Goal: Transaction & Acquisition: Purchase product/service

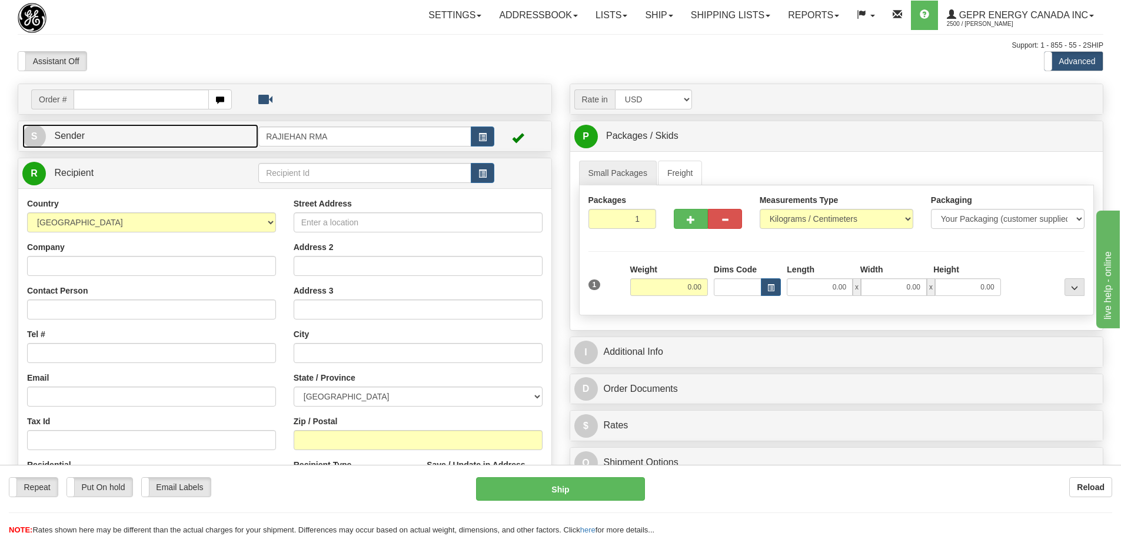
click at [167, 129] on link "S Sender" at bounding box center [140, 136] width 236 height 24
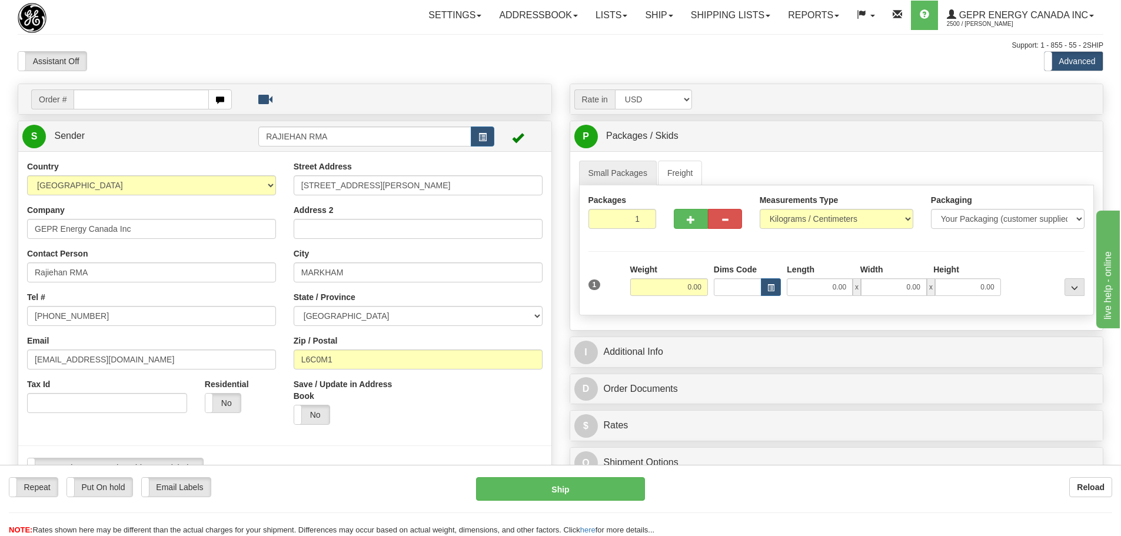
click at [380, 36] on div "Toggle navigation Settings Shipping Preferences Fields Preferences New" at bounding box center [560, 504] width 1121 height 1008
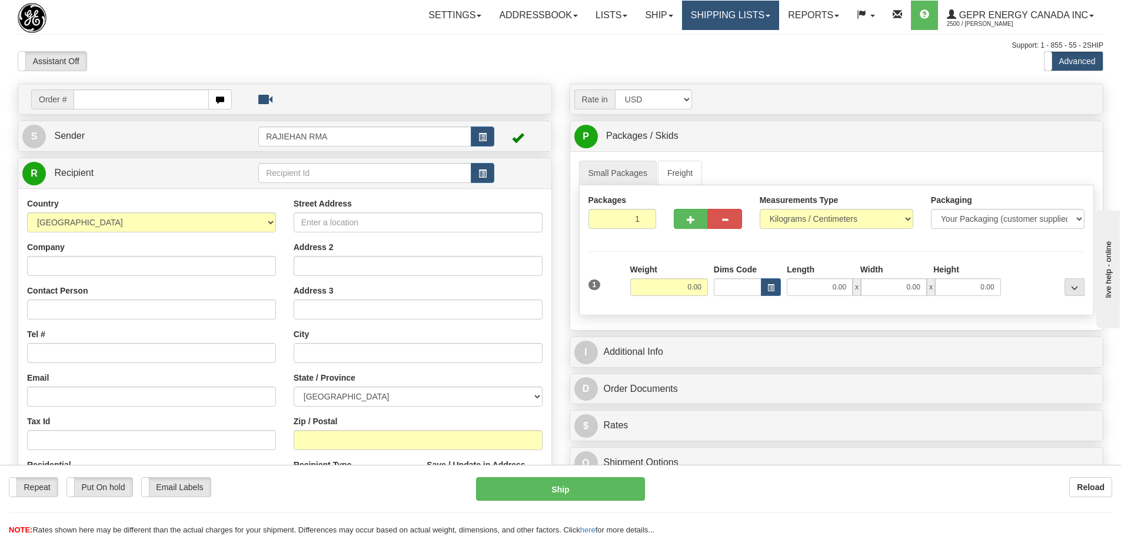
click at [704, 15] on link "Shipping lists" at bounding box center [730, 15] width 97 height 29
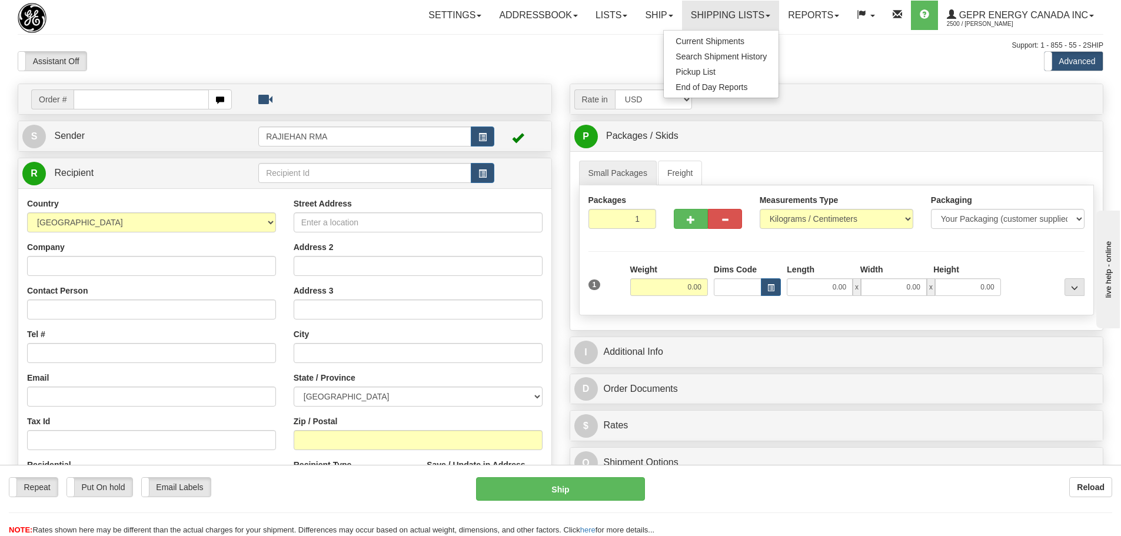
click at [152, 57] on div "Assistant On Assistant Off Do a return Do a return" at bounding box center [239, 61] width 460 height 20
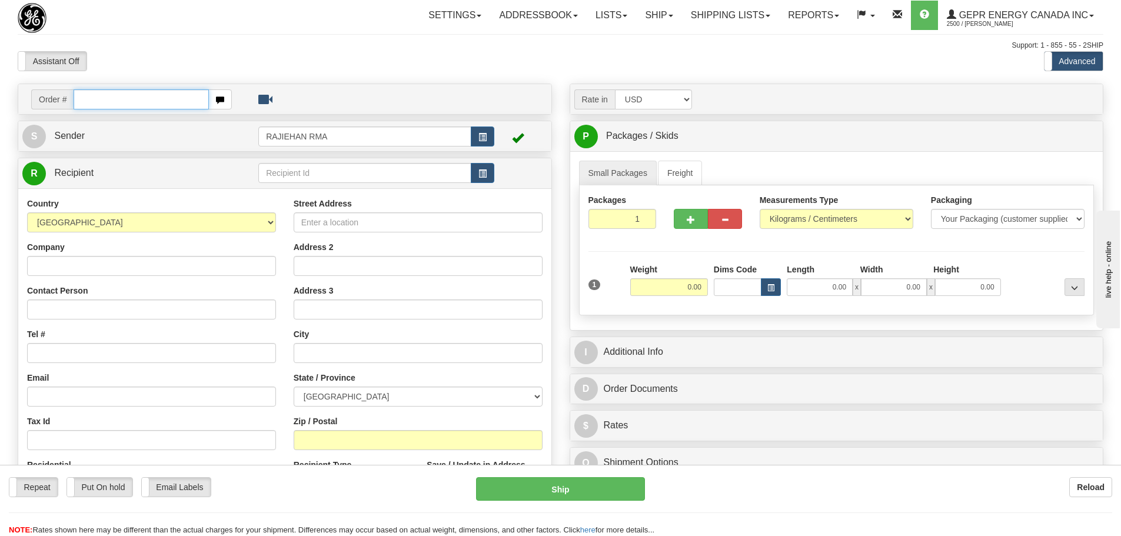
click at [143, 89] on input "text" at bounding box center [141, 99] width 135 height 20
paste input "86692253"
type input "86692253"
click at [169, 73] on body "Training Course Close Toggle navigation Settings Shipping Preferences New Recip…" at bounding box center [560, 268] width 1121 height 536
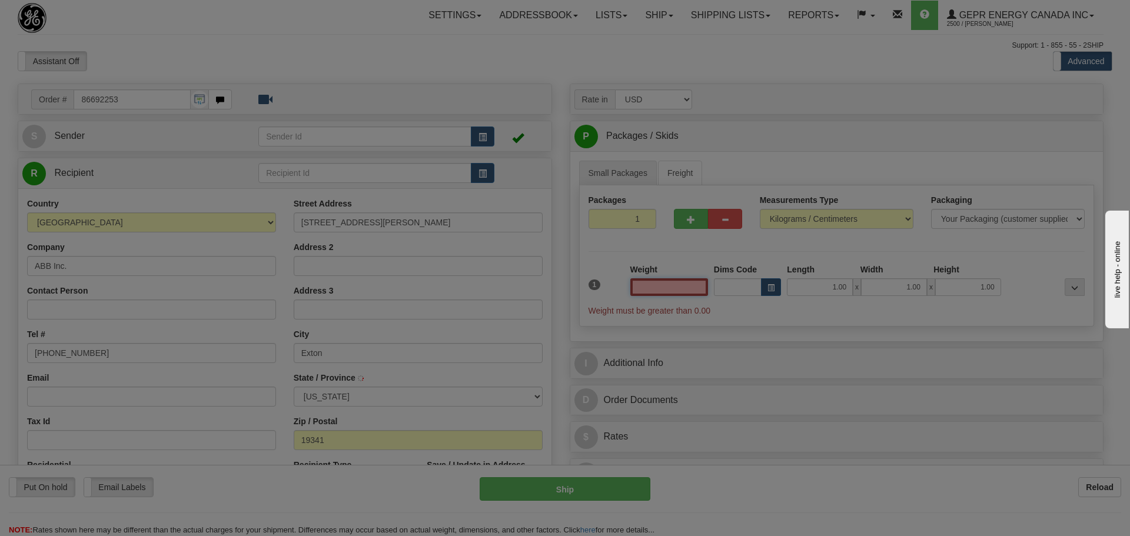
type input "EXTON"
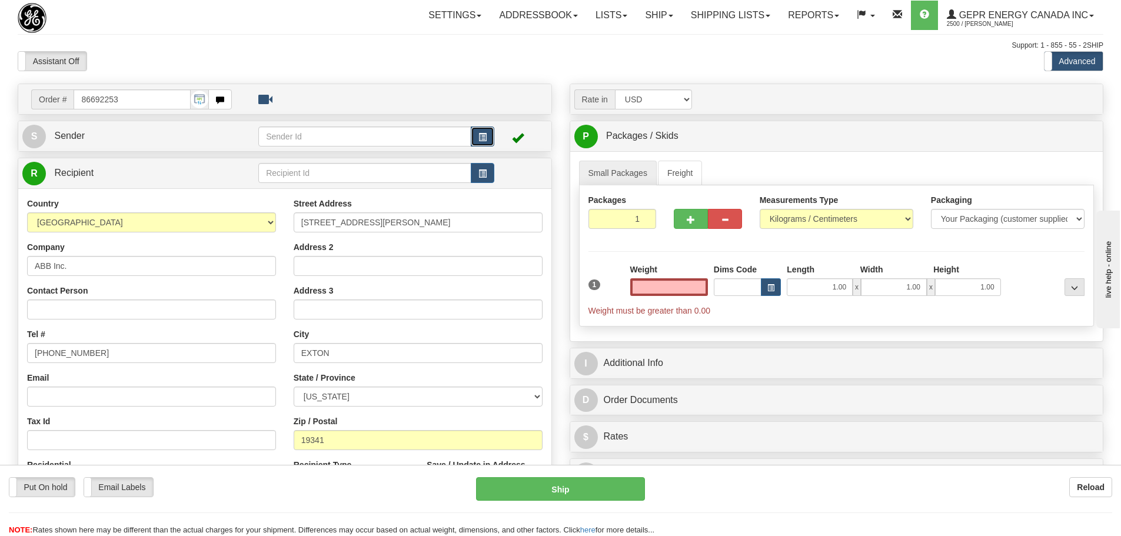
type input "0.00"
click at [487, 134] on span "button" at bounding box center [483, 138] width 8 height 8
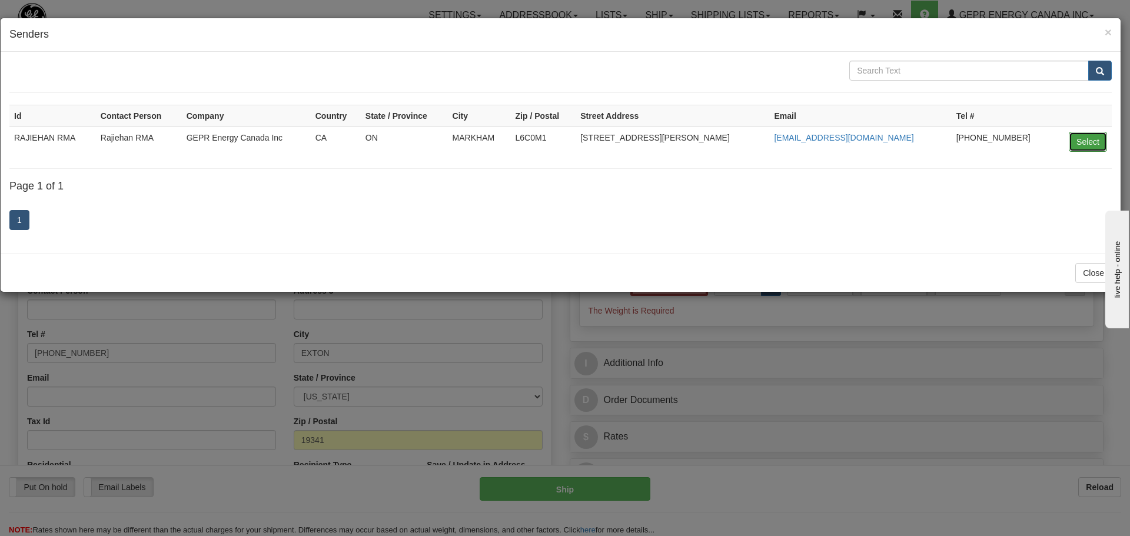
click at [1094, 144] on button "Select" at bounding box center [1088, 142] width 38 height 20
type input "RAJIEHAN RMA"
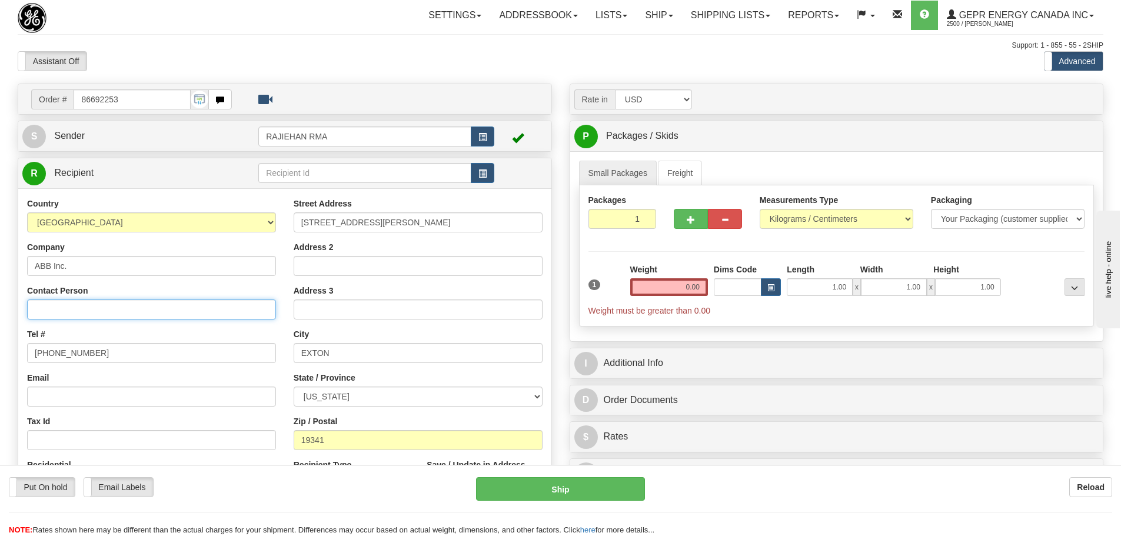
click at [96, 313] on input "Contact Person" at bounding box center [151, 310] width 249 height 20
paste input "Steve Snyder"
type input "Steve Snyder"
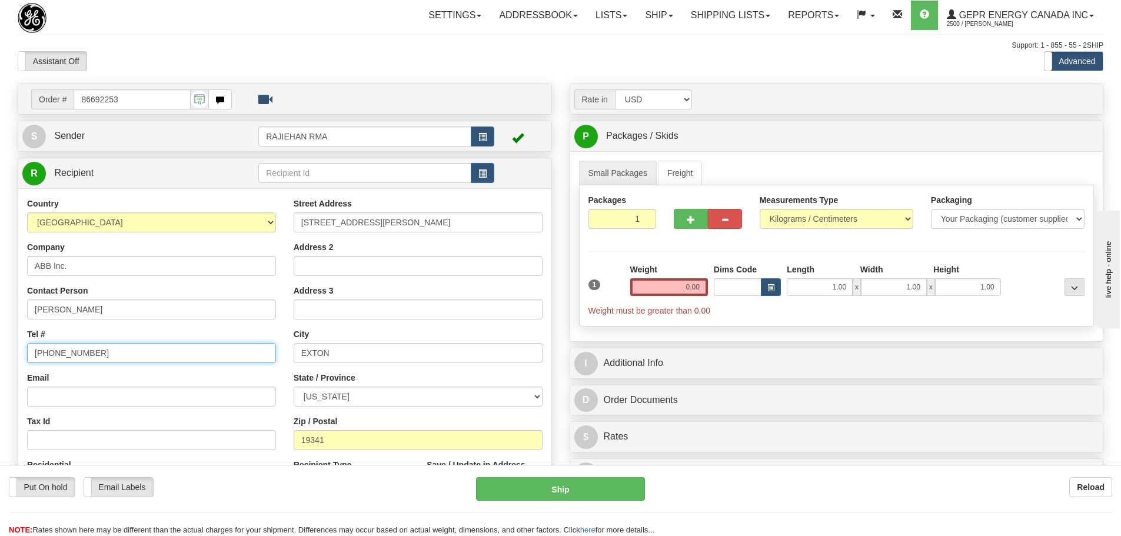
drag, startPoint x: 94, startPoint y: 358, endPoint x: -53, endPoint y: 390, distance: 150.5
click at [0, 390] on html "Training Course Close Toggle navigation Settings Shipping Preferences New Sende…" at bounding box center [560, 268] width 1121 height 536
paste input "443-603-3036"
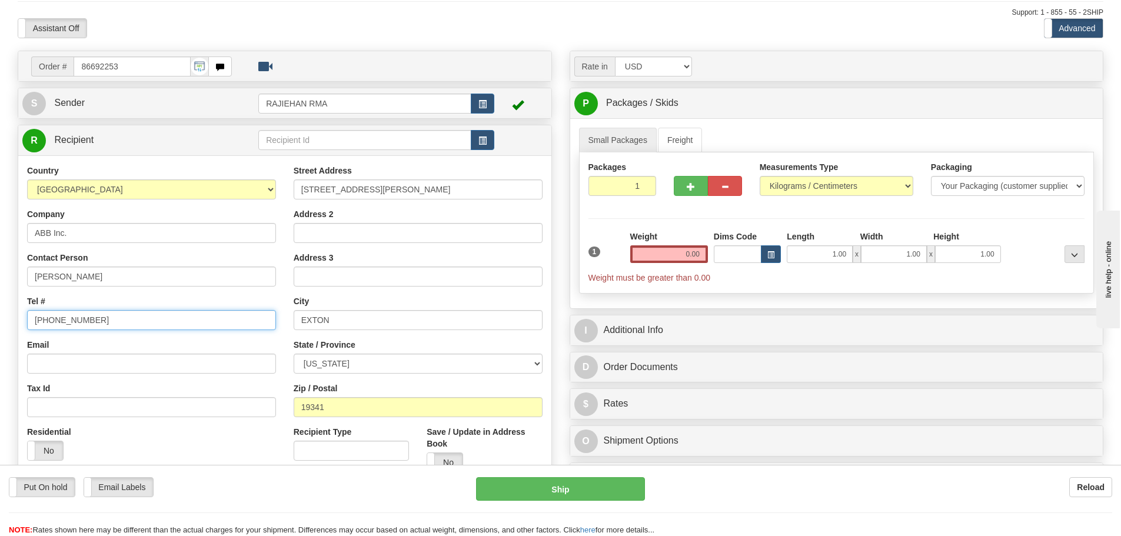
scroll to position [118, 0]
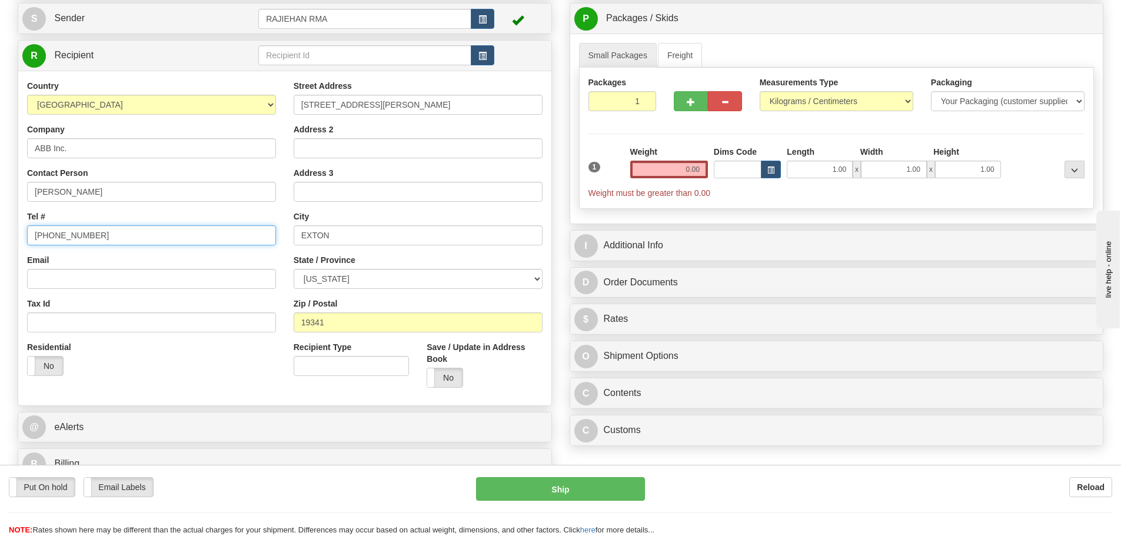
type input "443-603-3036"
click at [679, 161] on input "0.00" at bounding box center [669, 170] width 78 height 18
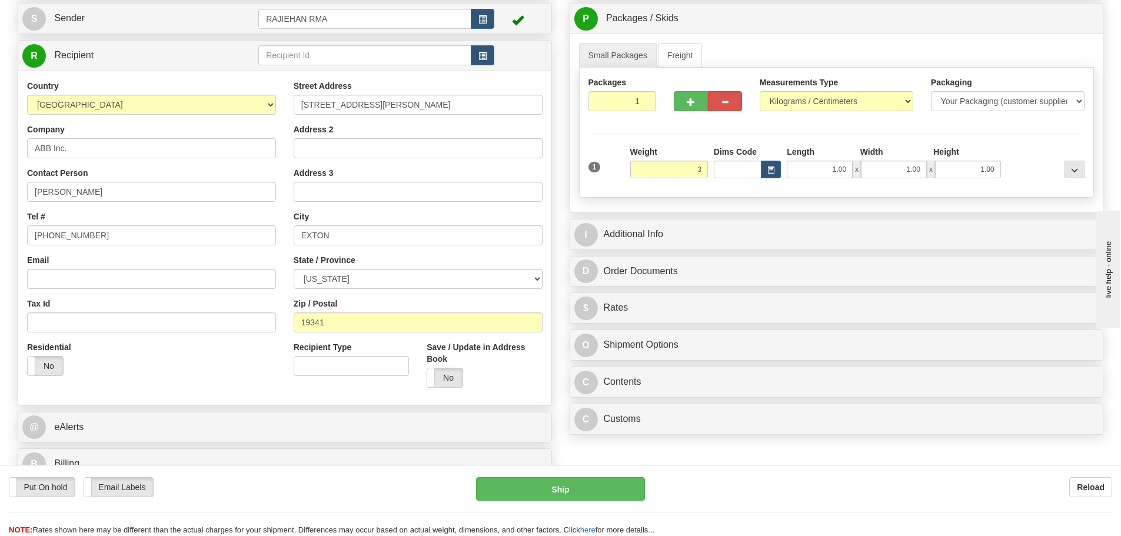
type input "3.00"
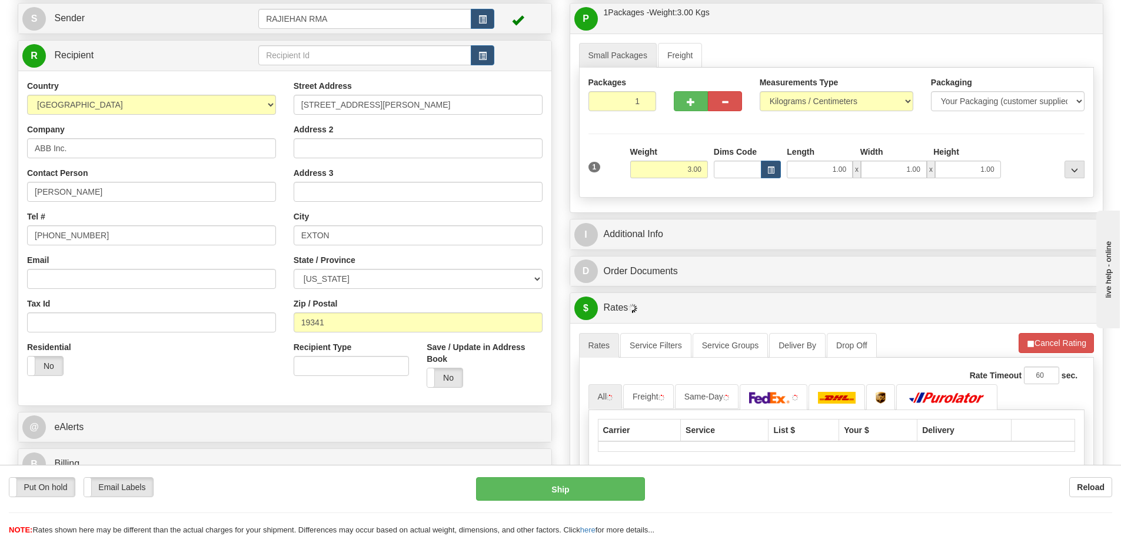
click at [677, 155] on div "Weight 3.00" at bounding box center [669, 162] width 78 height 32
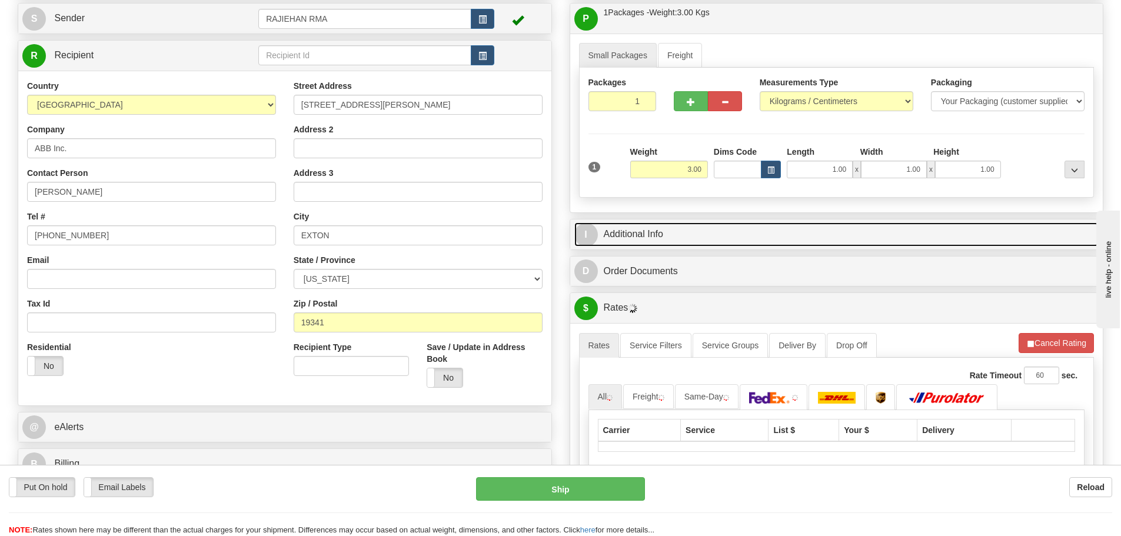
click at [666, 235] on link "I Additional Info" at bounding box center [836, 234] width 525 height 24
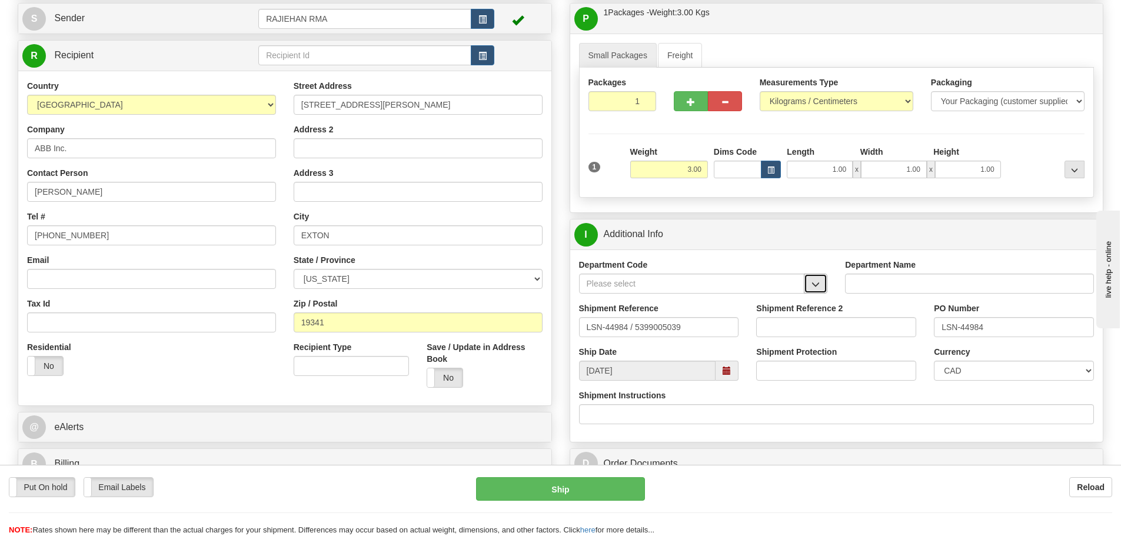
click at [821, 280] on button "button" at bounding box center [816, 284] width 24 height 20
click at [749, 301] on div "SER" at bounding box center [689, 301] width 214 height 13
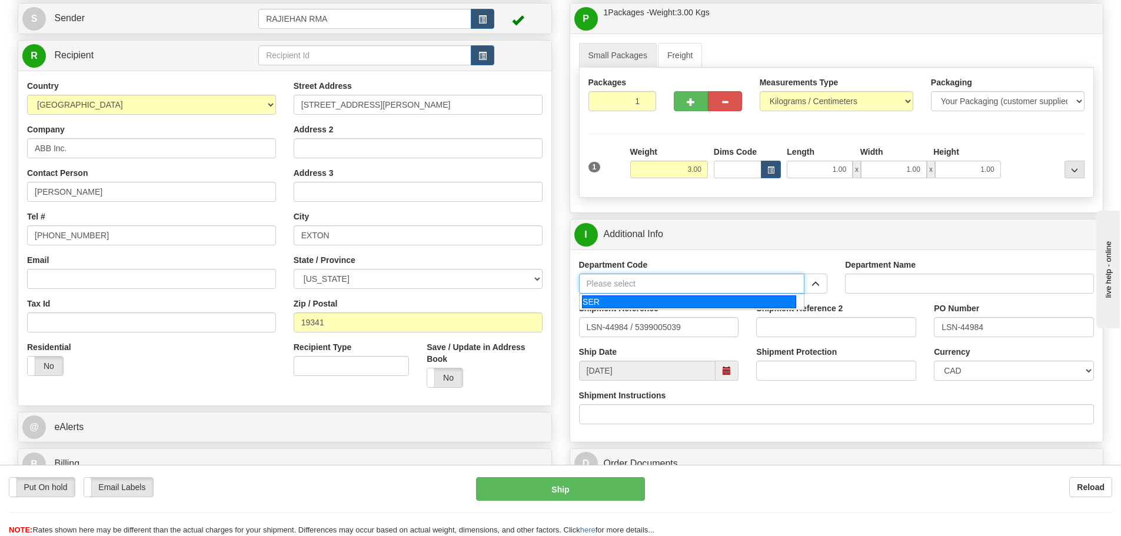
type input "SER"
type input "SERVICE DEPARTMENT"
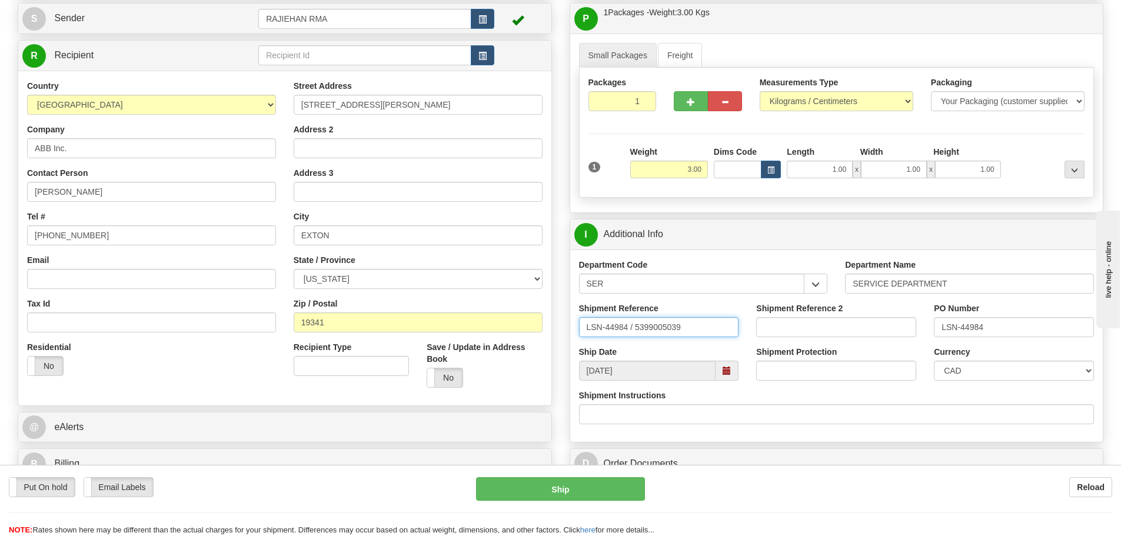
drag, startPoint x: 628, startPoint y: 330, endPoint x: 632, endPoint y: 336, distance: 7.2
click at [632, 336] on input "LSN-44984 / 5399005039" at bounding box center [659, 327] width 160 height 20
type input "LSN-44984 RMA 5399005039"
click at [972, 373] on select "CAD USD EUR ZAR RON ANG ARN AUD AUS AWG BBD BFR BGN BHD BMD BND BRC BRL CHP CKZ…" at bounding box center [1014, 371] width 160 height 20
select select "1"
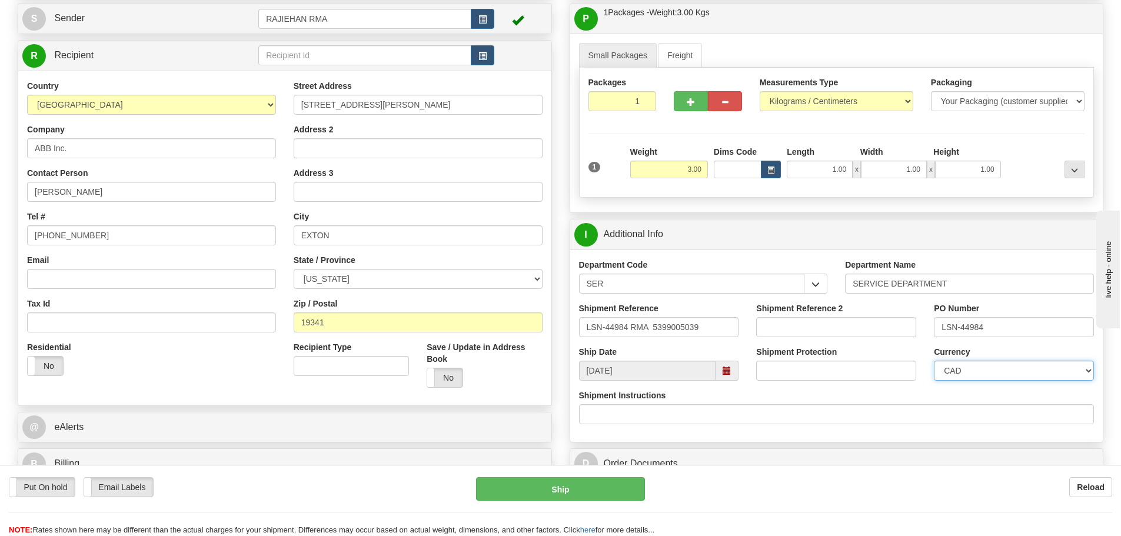
click at [934, 361] on select "CAD USD EUR ZAR RON ANG ARN AUD AUS AWG BBD BFR BGN BHD BMD BND BRC BRL CHP CKZ…" at bounding box center [1014, 371] width 160 height 20
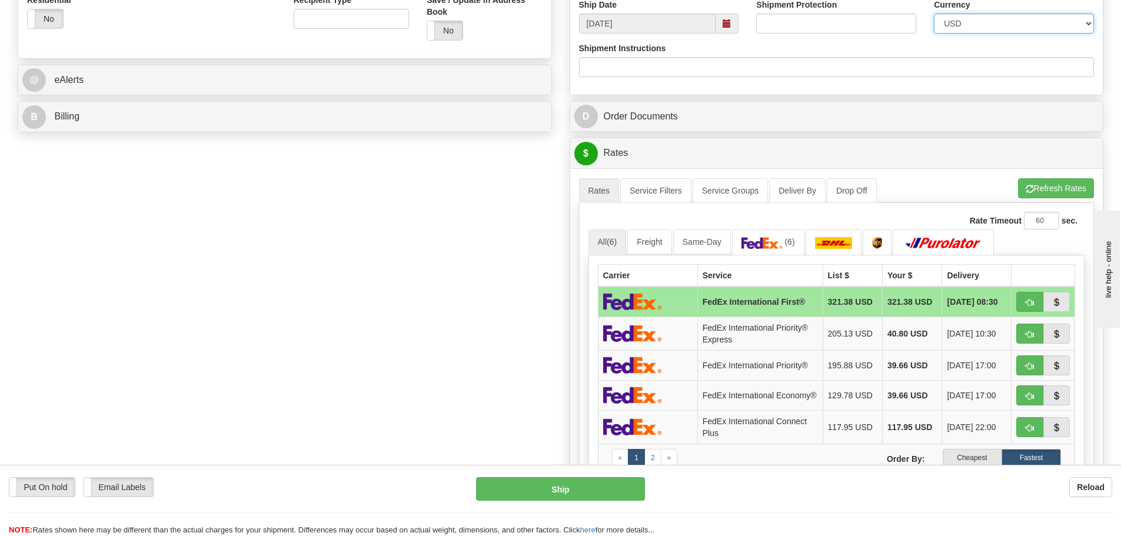
scroll to position [471, 0]
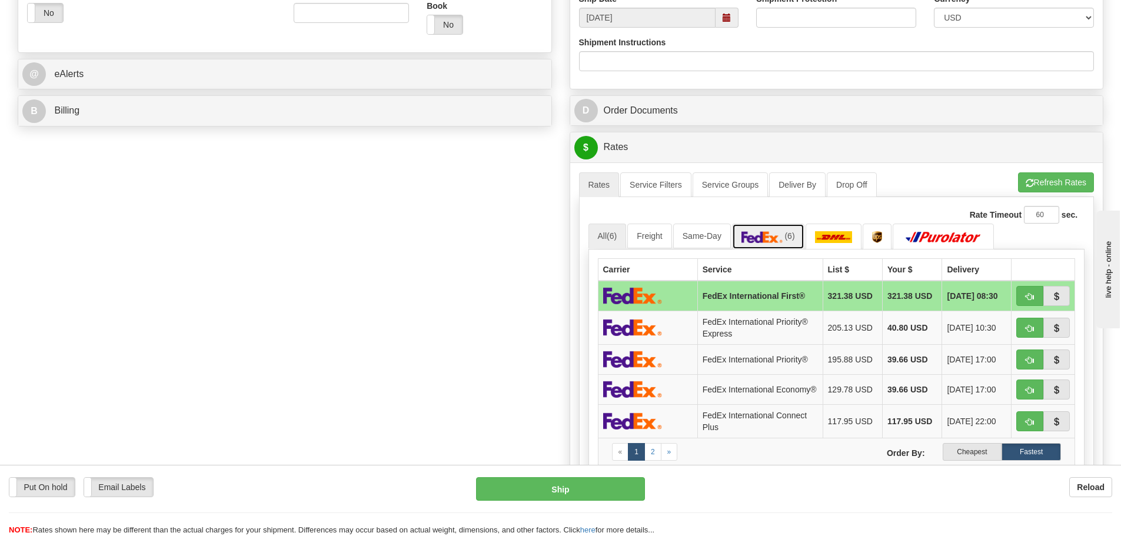
click at [778, 232] on img at bounding box center [762, 237] width 41 height 12
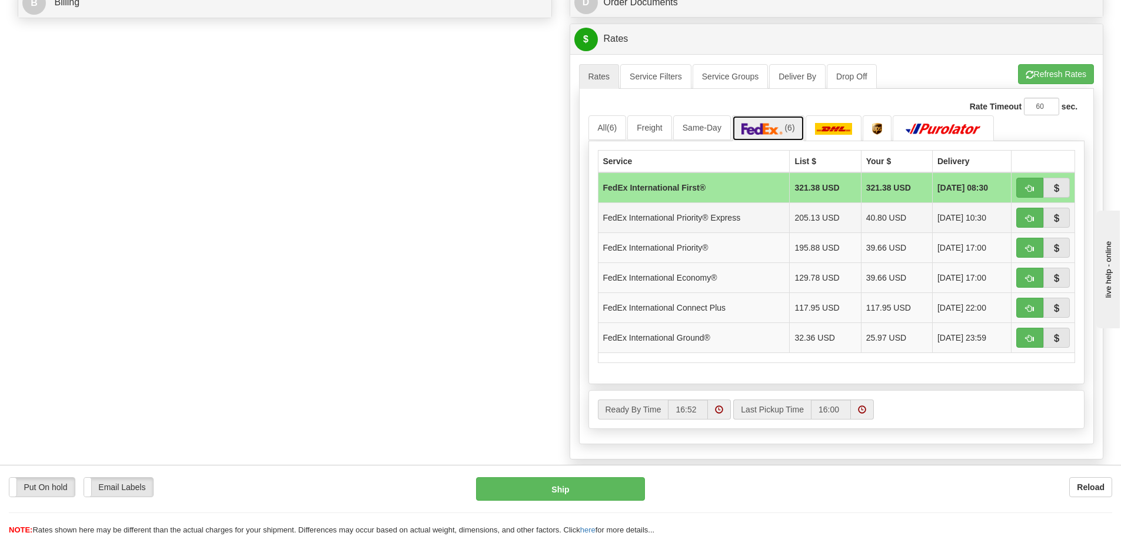
scroll to position [589, 0]
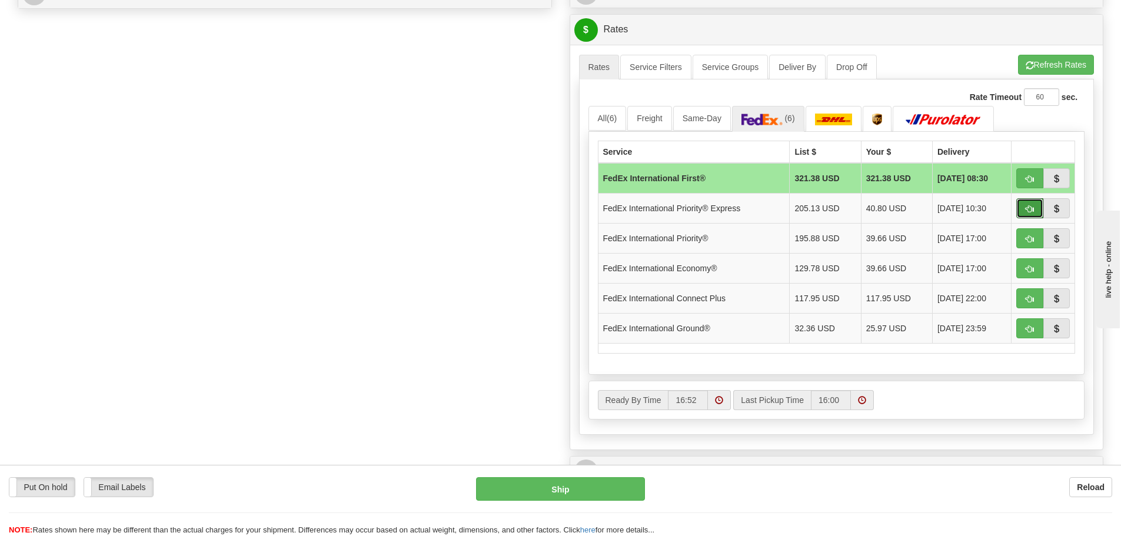
click at [1026, 213] on button "button" at bounding box center [1030, 208] width 27 height 20
type input "2A"
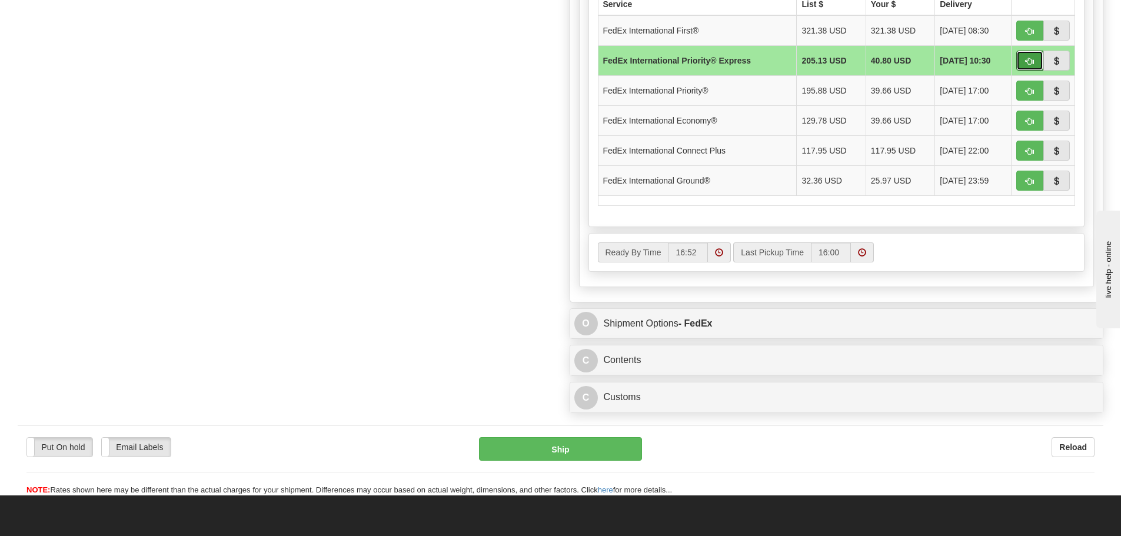
scroll to position [765, 0]
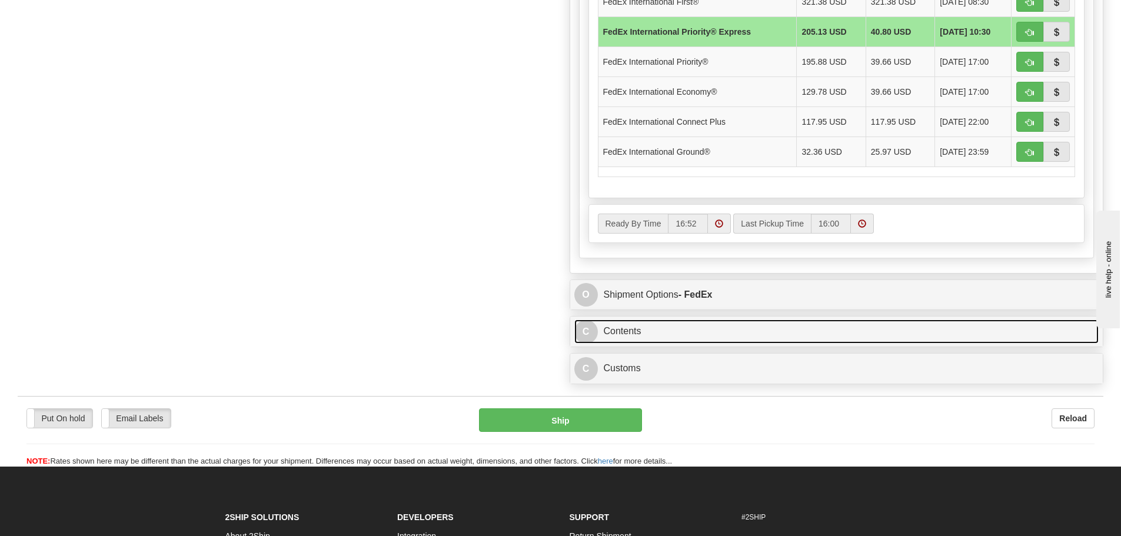
click at [605, 344] on link "C Contents" at bounding box center [836, 332] width 525 height 24
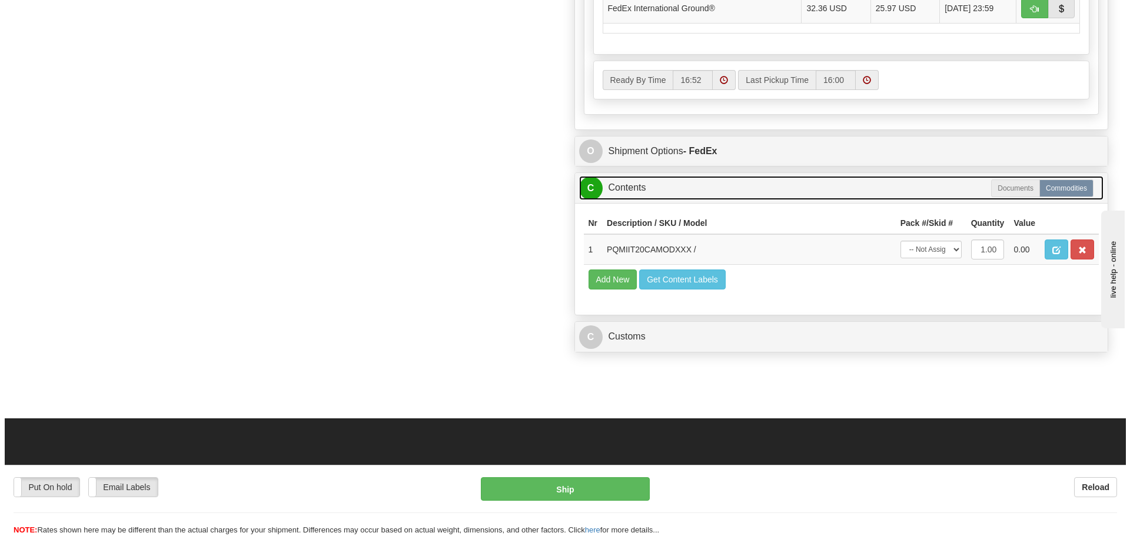
scroll to position [942, 0]
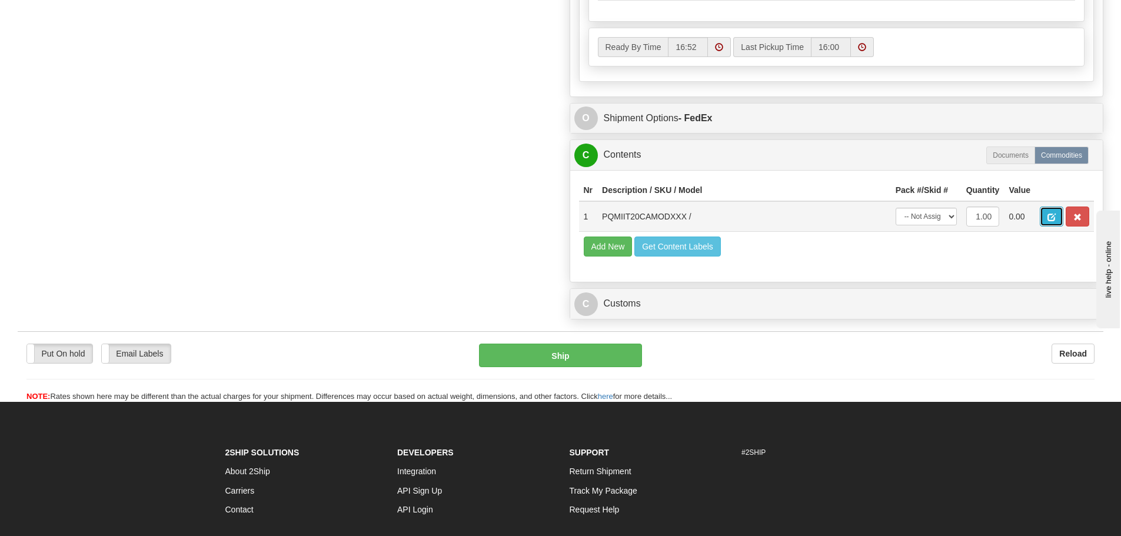
click at [1057, 227] on button "button" at bounding box center [1052, 217] width 24 height 20
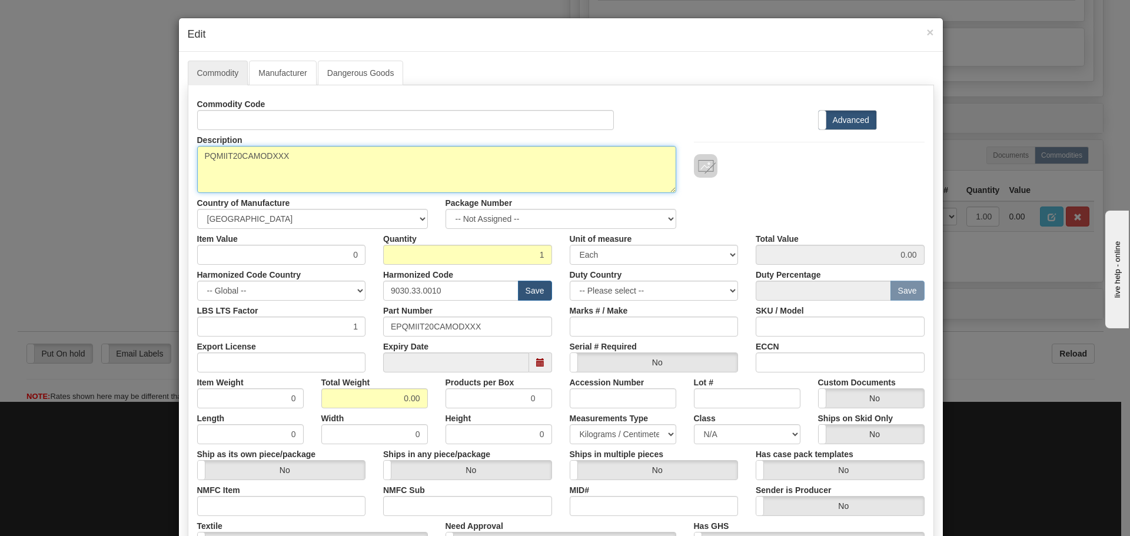
drag, startPoint x: 357, startPoint y: 164, endPoint x: 137, endPoint y: 161, distance: 219.6
click at [137, 161] on div "× Edit Commodity Manufacturer Dangerous Goods Commodity Code Standard Advanced …" at bounding box center [565, 268] width 1130 height 536
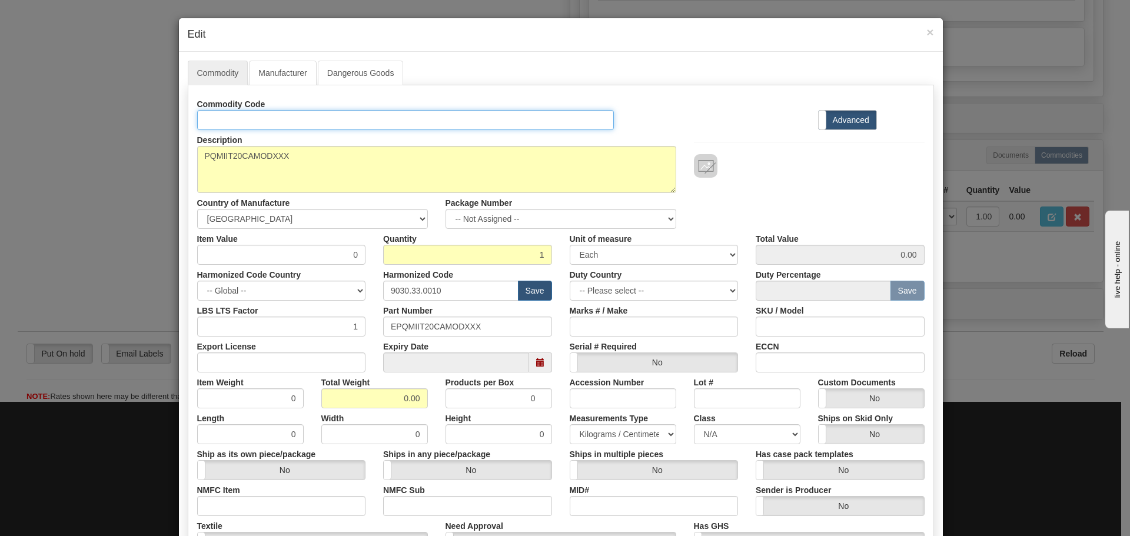
click at [279, 117] on input "Id" at bounding box center [405, 120] width 417 height 20
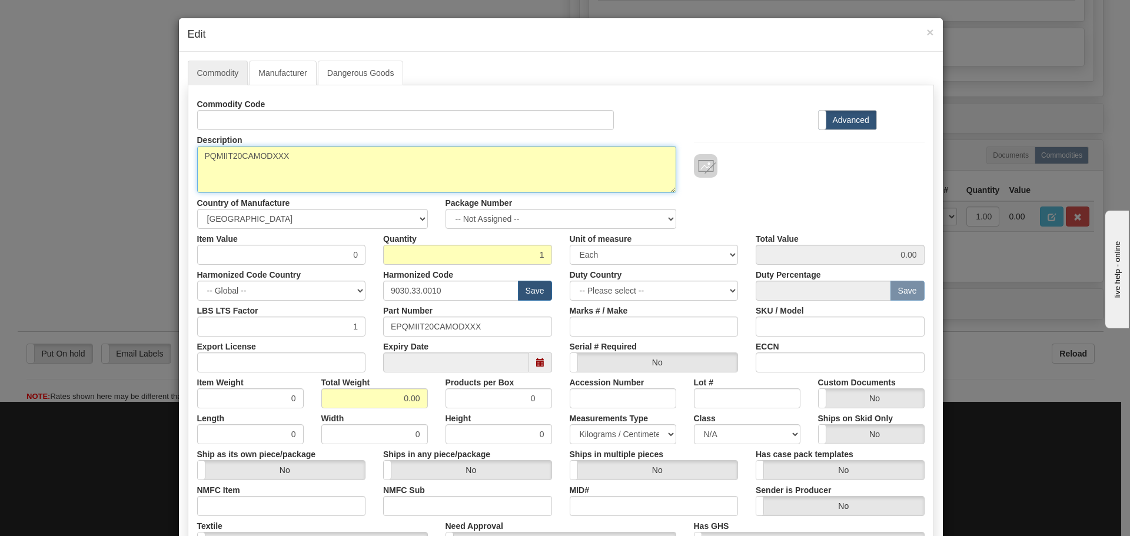
click at [376, 155] on textarea "PQMIIT20CAMODXXX" at bounding box center [436, 169] width 479 height 47
drag, startPoint x: 365, startPoint y: 155, endPoint x: 183, endPoint y: 144, distance: 182.2
click at [188, 144] on div "Description PQMIIT20CAMODXXX" at bounding box center [436, 161] width 497 height 63
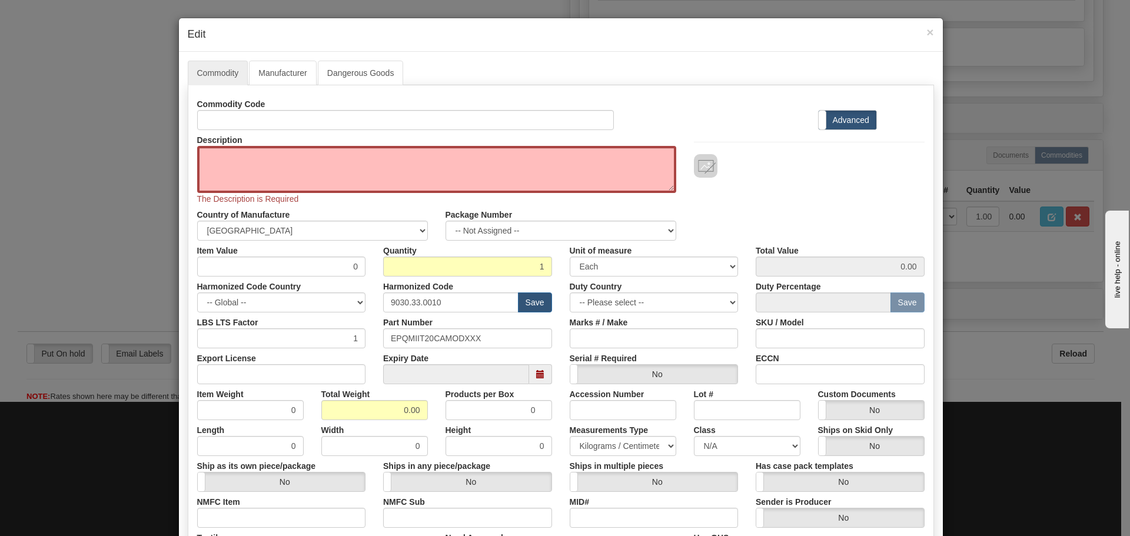
click at [257, 130] on div "Description PQMIIT20CAMODXXX The Description is Required" at bounding box center [436, 167] width 497 height 75
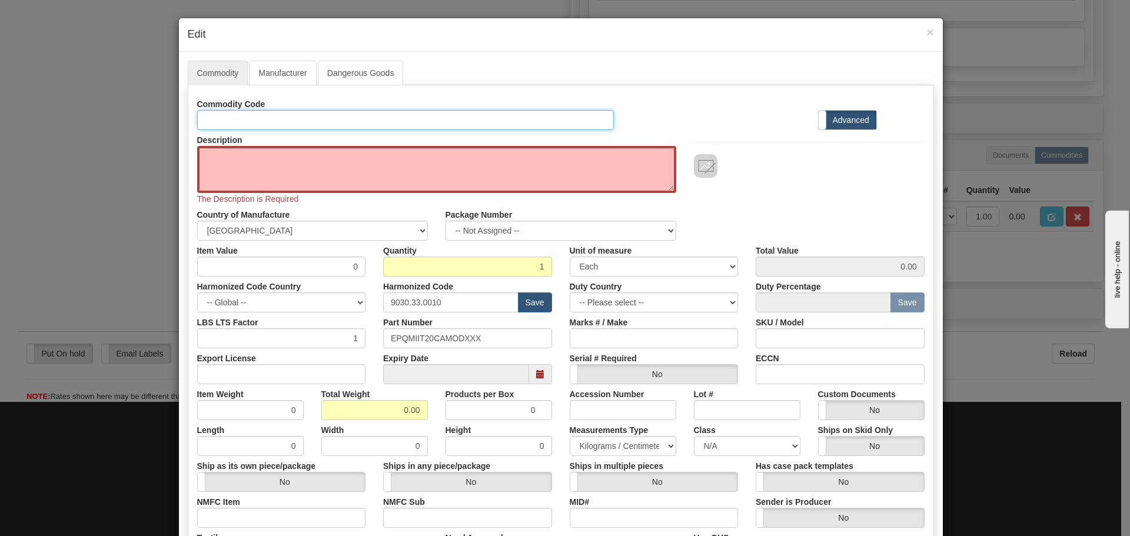
click at [258, 124] on input "Id" at bounding box center [405, 120] width 417 height 20
paste input "PQMIIT20CAMODXXX"
type input "PQMIIT20CAMODXXX"
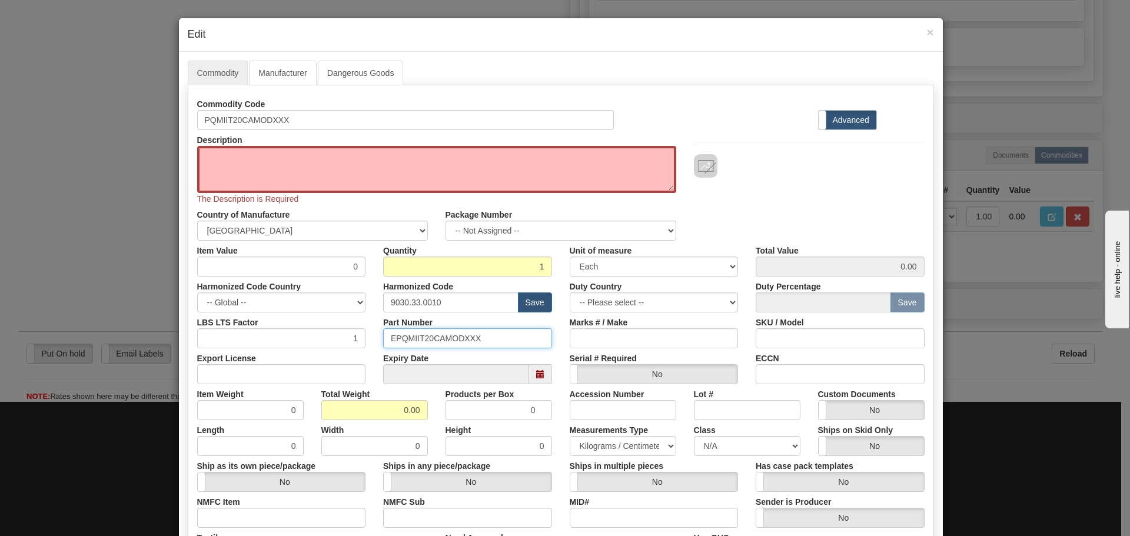
drag, startPoint x: 499, startPoint y: 338, endPoint x: 331, endPoint y: 331, distance: 168.5
click at [331, 331] on div "LBS LTS Factor 1 Part Number EPQMIIT20CAMODXXX Marks # / Make SKU / Model" at bounding box center [560, 331] width 745 height 36
paste input "text"
type input "PQMIIT20CAMODXXX"
click at [345, 168] on textarea "PQMIIT20CAMODXXX" at bounding box center [436, 169] width 479 height 47
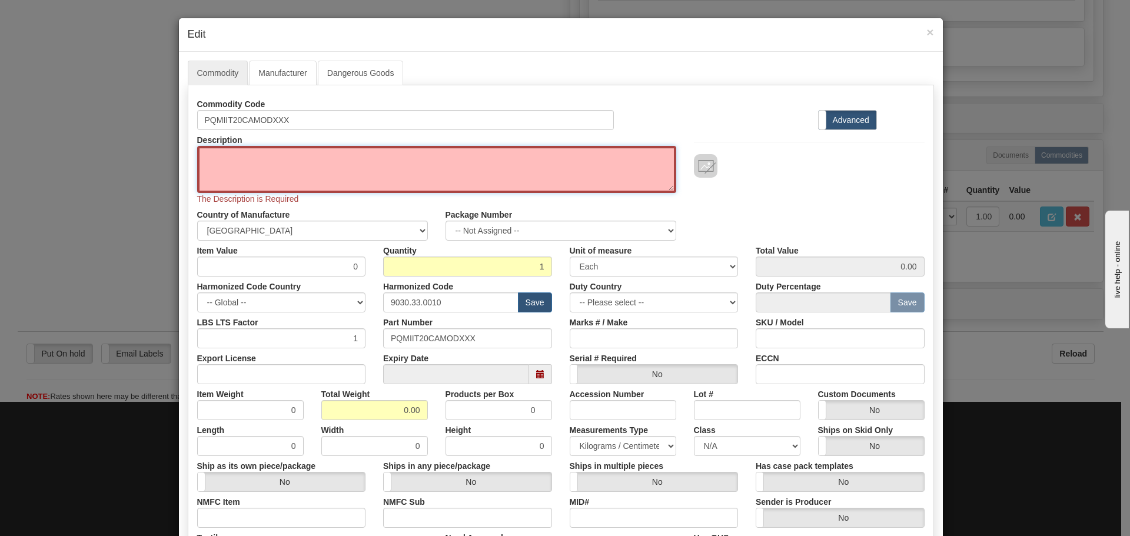
click at [230, 189] on textarea "PQMIIT20CAMODXXX" at bounding box center [436, 169] width 479 height 47
click at [241, 177] on textarea "PQMIIT20CAMODXXX" at bounding box center [436, 169] width 479 height 47
paste textarea "PQMII - Power Quality Meter"
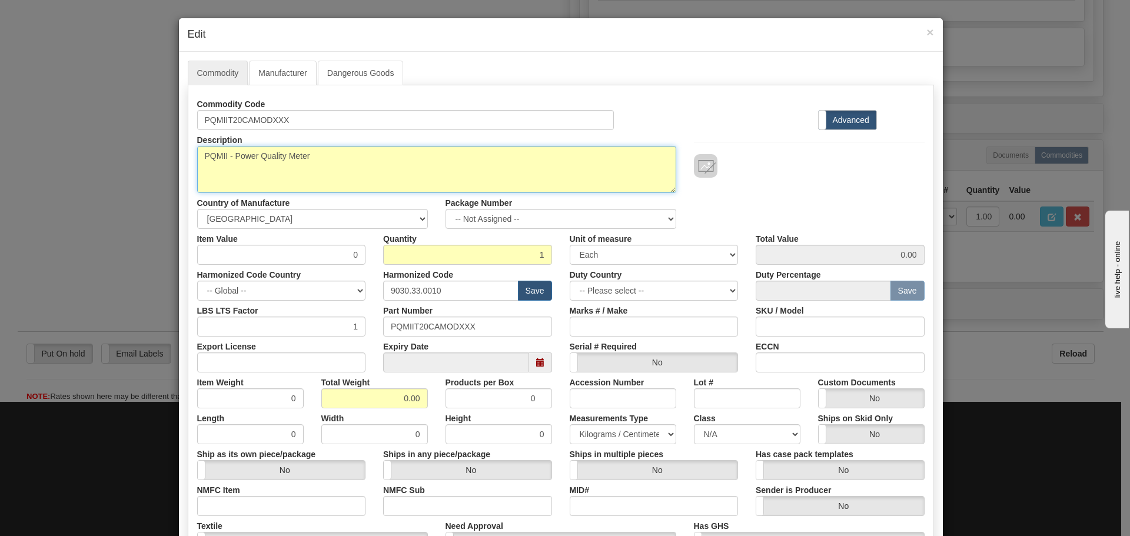
type textarea "PQMII - Power Quality Meter"
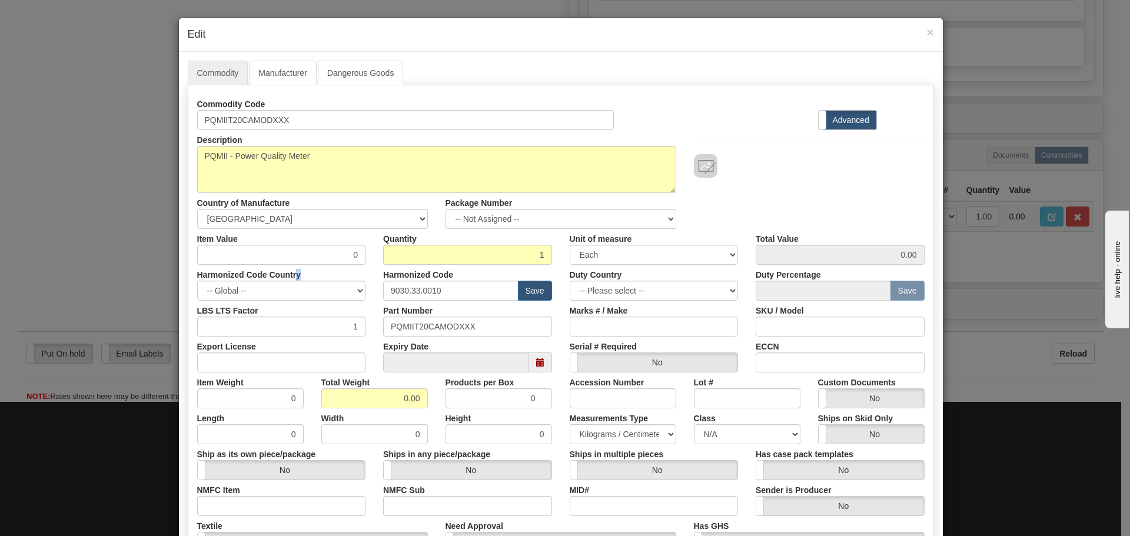
drag, startPoint x: 293, startPoint y: 268, endPoint x: 367, endPoint y: 268, distance: 74.2
click at [367, 268] on div "Harmonized Code Country -- Global -- AFGHANISTAN ALAND ISLANDS ALBANIA ALGERIA …" at bounding box center [281, 283] width 187 height 36
click at [337, 261] on input "0" at bounding box center [281, 255] width 169 height 20
drag, startPoint x: 342, startPoint y: 264, endPoint x: 376, endPoint y: 280, distance: 37.4
click at [376, 280] on div "Commodity Code PQMIIT20CAMODXXX Standard Advanced Description PQMIIT20CAMODXXX …" at bounding box center [561, 341] width 728 height 494
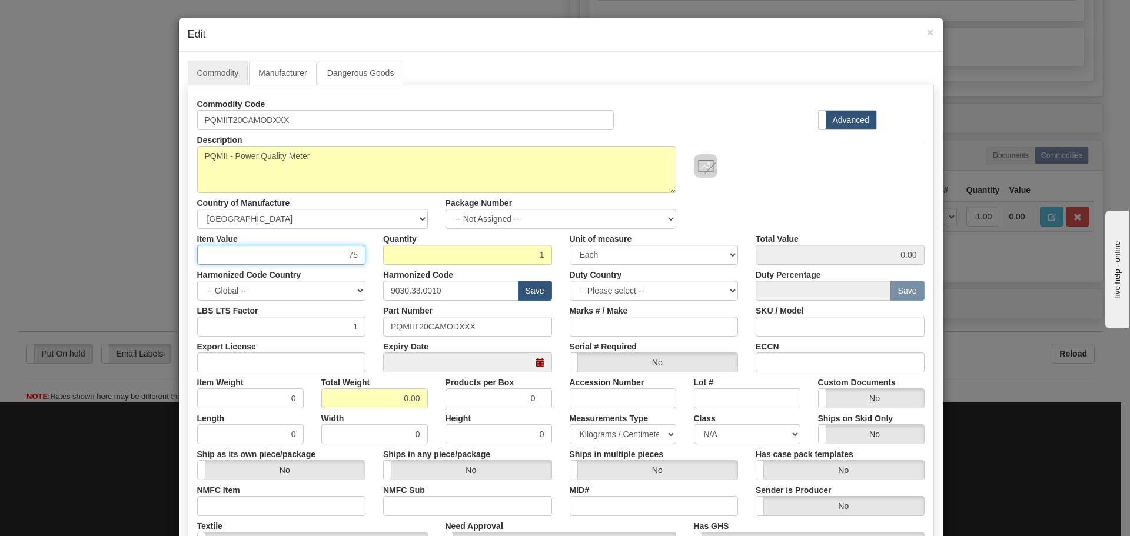
type input "75"
type input "75.00"
drag, startPoint x: 437, startPoint y: 285, endPoint x: 320, endPoint y: 300, distance: 118.6
click at [320, 300] on div "Commodity Code PQMIIT20CAMODXXX Standard Advanced Description PQMIIT20CAMODXXX …" at bounding box center [561, 341] width 728 height 494
click at [400, 283] on input "text" at bounding box center [450, 291] width 135 height 20
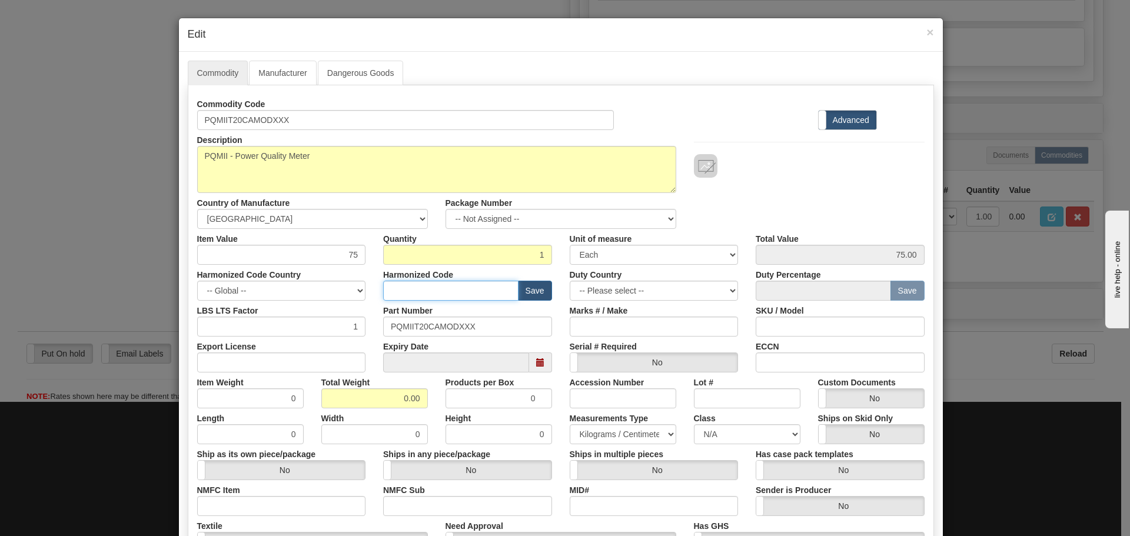
type input "8537.10.9070"
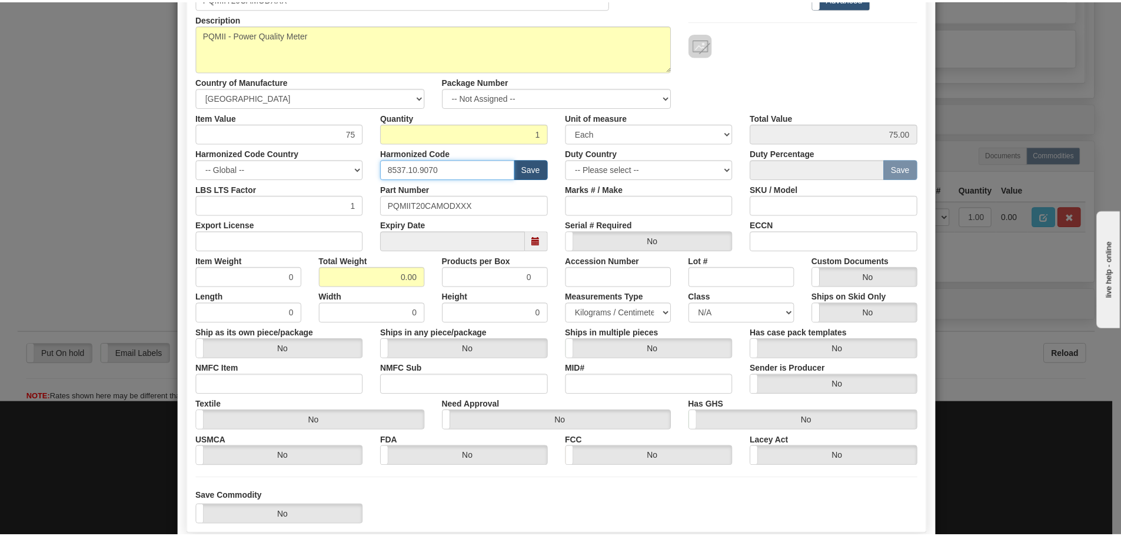
scroll to position [191, 0]
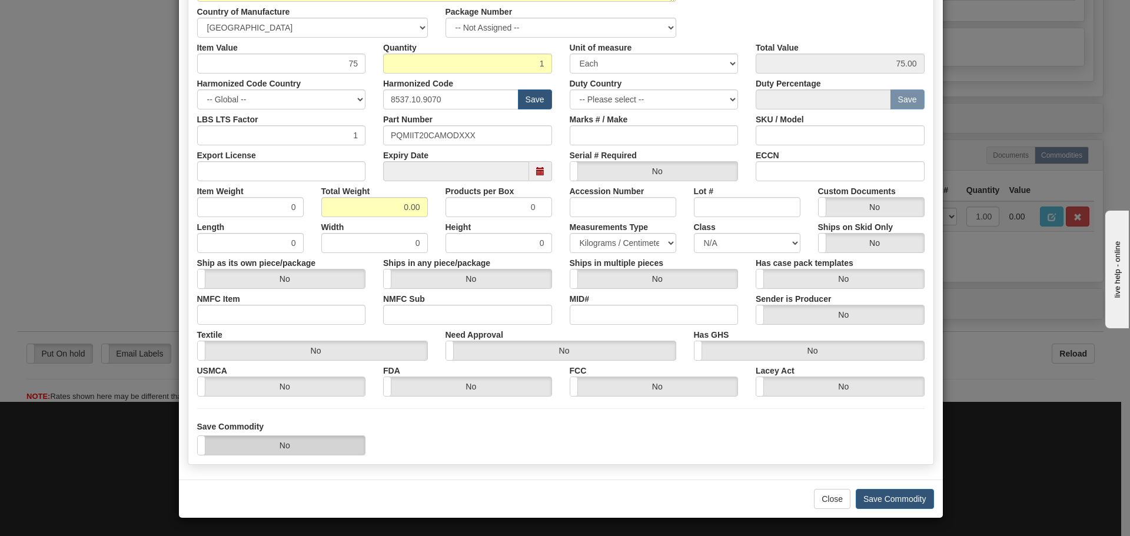
click at [321, 445] on label "No" at bounding box center [282, 445] width 168 height 19
click at [879, 499] on button "Save Commodity" at bounding box center [895, 499] width 78 height 20
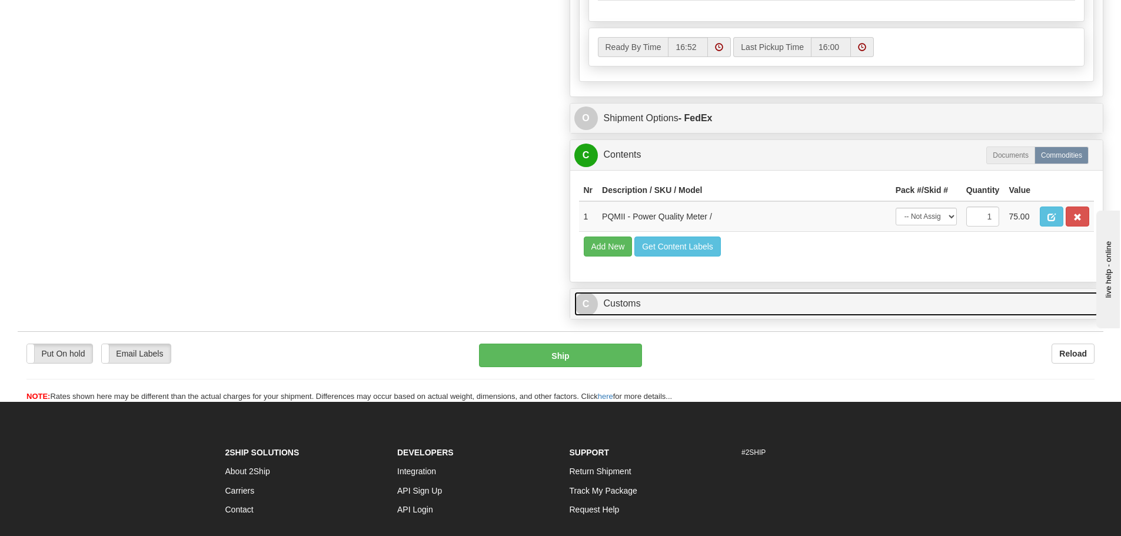
click at [643, 316] on link "C Customs" at bounding box center [836, 304] width 525 height 24
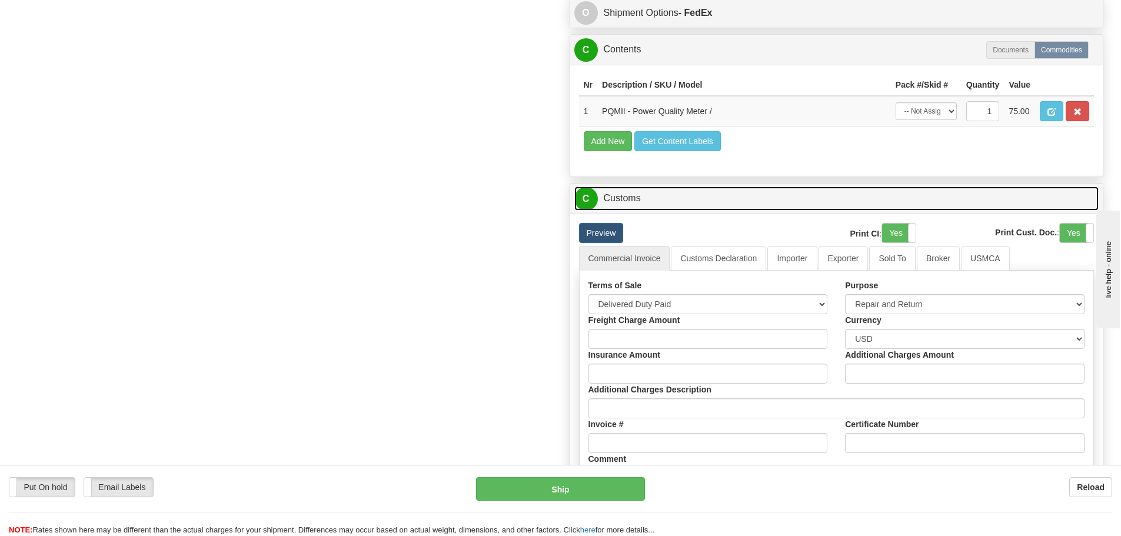
scroll to position [1060, 0]
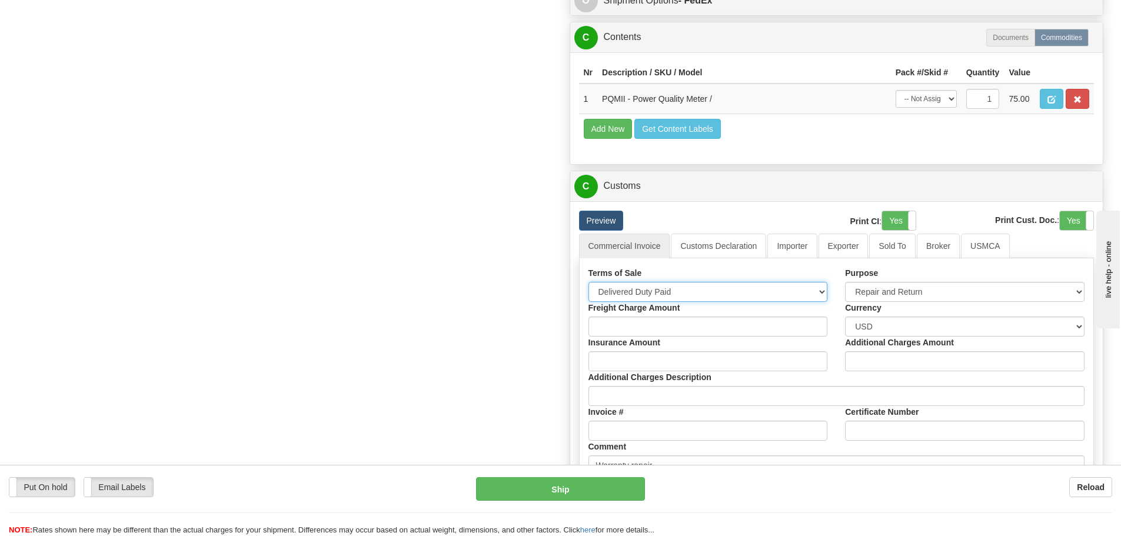
click at [673, 302] on select "Free Carrier Free On Board Ex Works Delivered Duty Unpaid Delivered Duty Paid C…" at bounding box center [709, 292] width 240 height 20
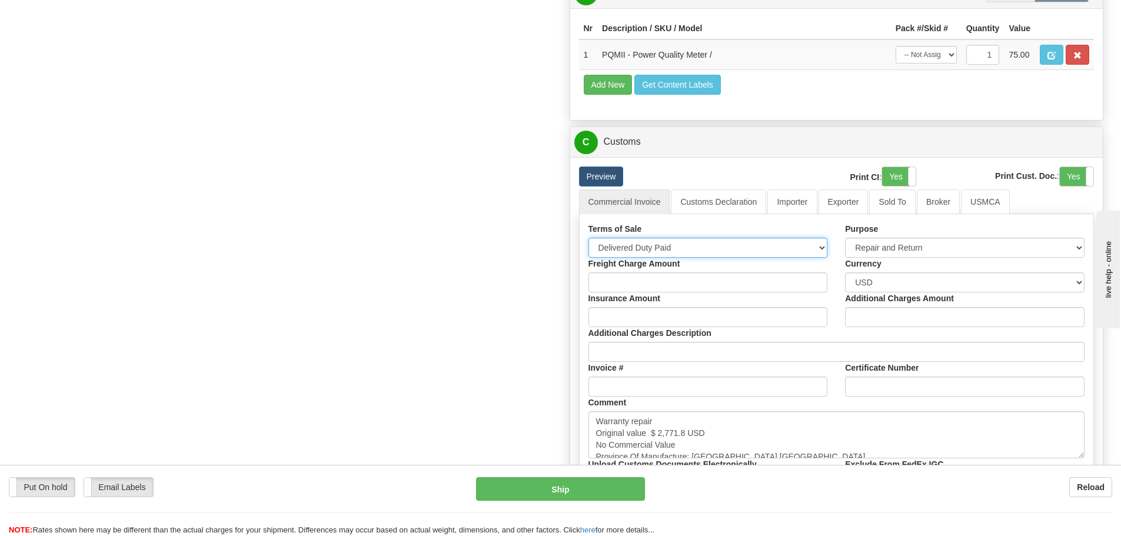
scroll to position [1177, 0]
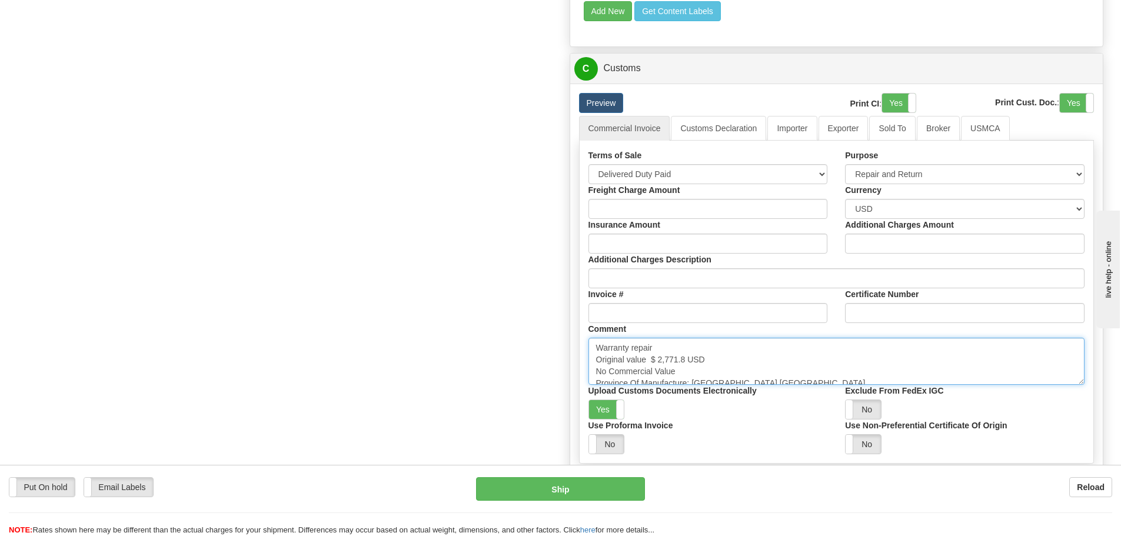
drag, startPoint x: 649, startPoint y: 385, endPoint x: 685, endPoint y: 378, distance: 36.5
click at [685, 378] on textarea "Warranty repair Original value $ 2,771.8 USD No Commercial Value Province Of Ma…" at bounding box center [837, 361] width 497 height 47
paste textarea "$ 2,750.43"
type textarea "Warranty repair Original value $ 2,750.43 USD No Commercial Value Province Of M…"
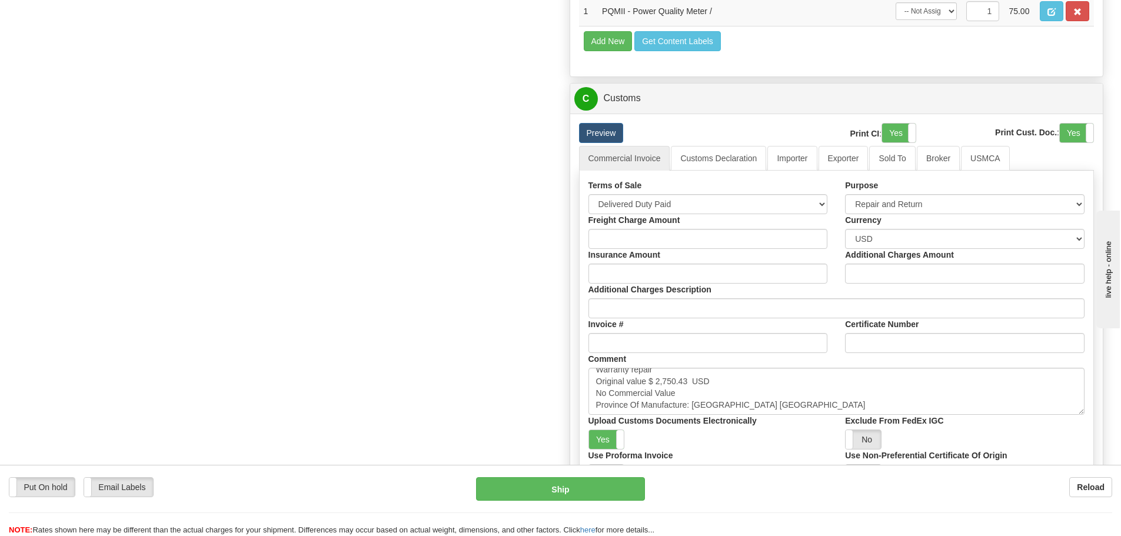
scroll to position [1118, 0]
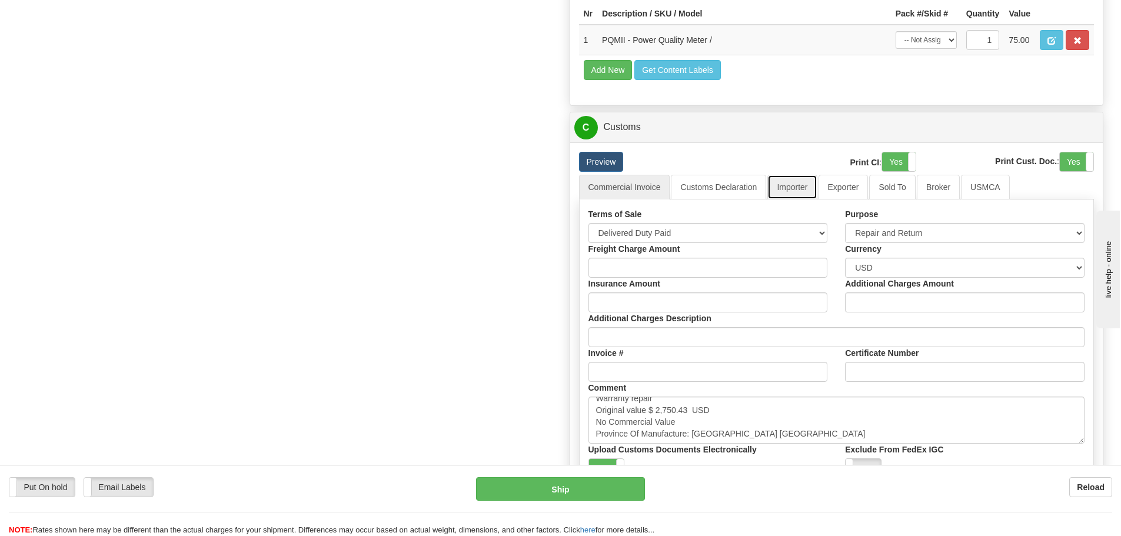
click at [793, 200] on link "Importer" at bounding box center [792, 187] width 49 height 25
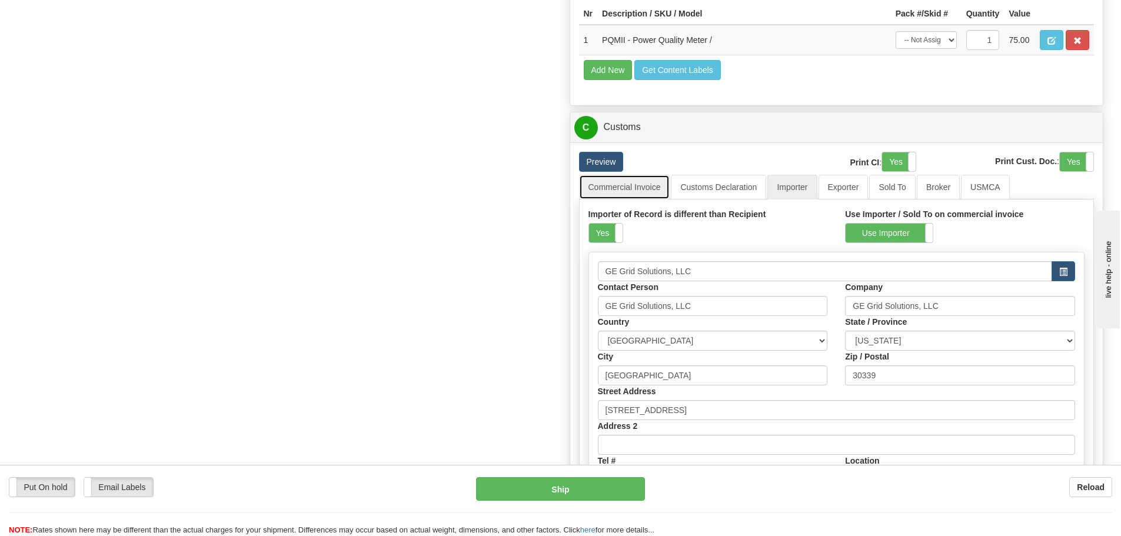
click at [639, 200] on link "Commercial Invoice" at bounding box center [624, 187] width 91 height 25
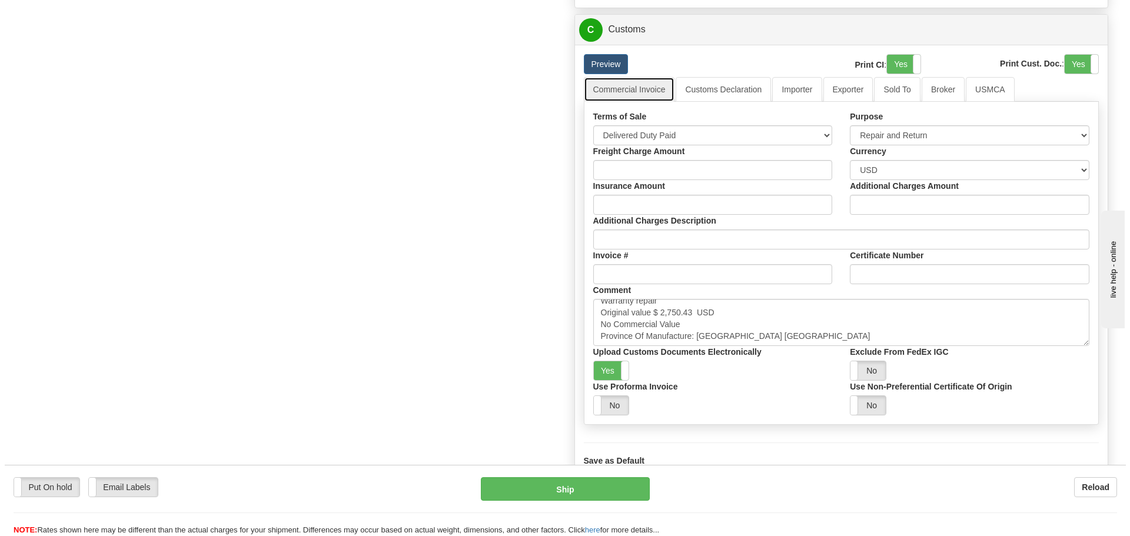
scroll to position [1236, 0]
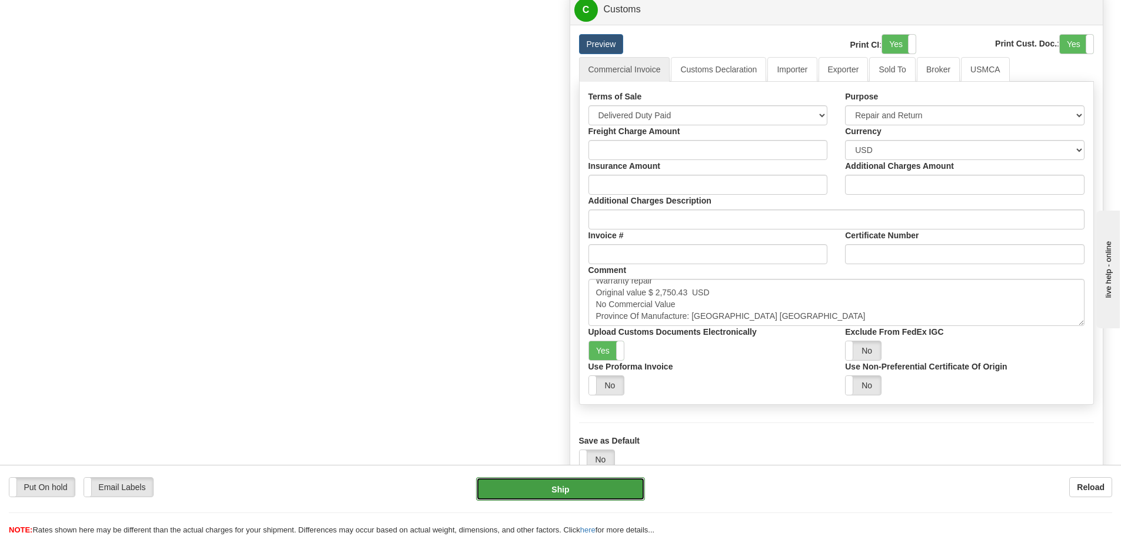
click at [486, 483] on button "Ship" at bounding box center [560, 489] width 169 height 24
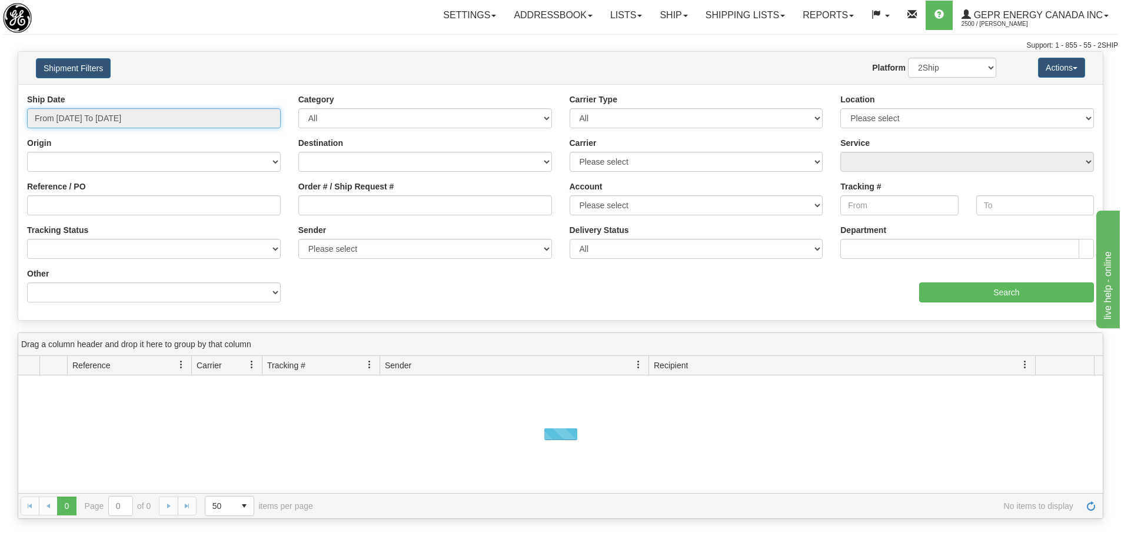
click at [206, 122] on input "From 09/07/2025 To 09/08/2025" at bounding box center [154, 118] width 254 height 20
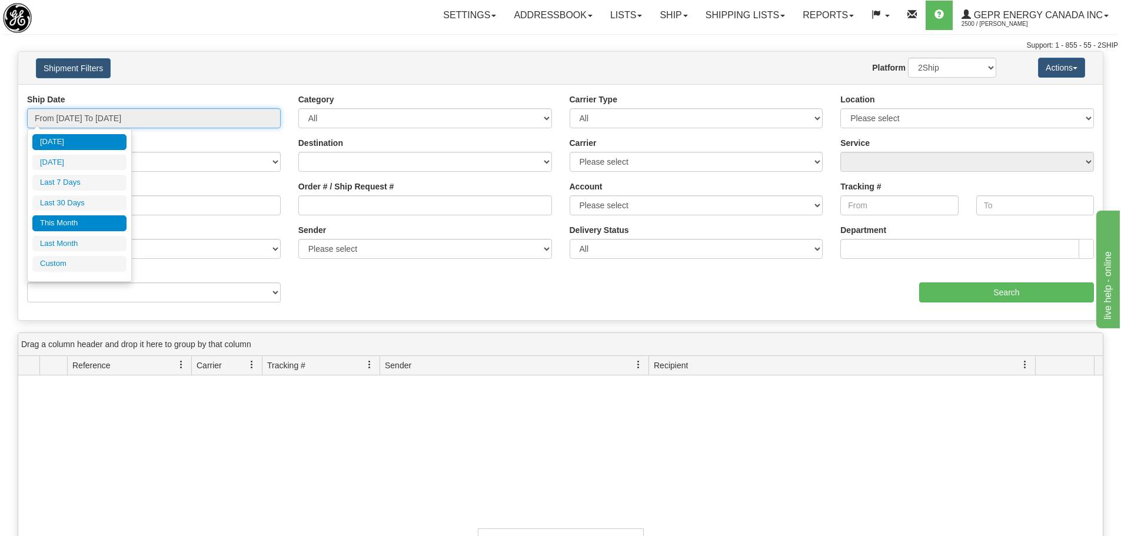
type input "09/01/2025"
type input "09/30/2025"
type input "[DATE]"
type input "08/01/2025"
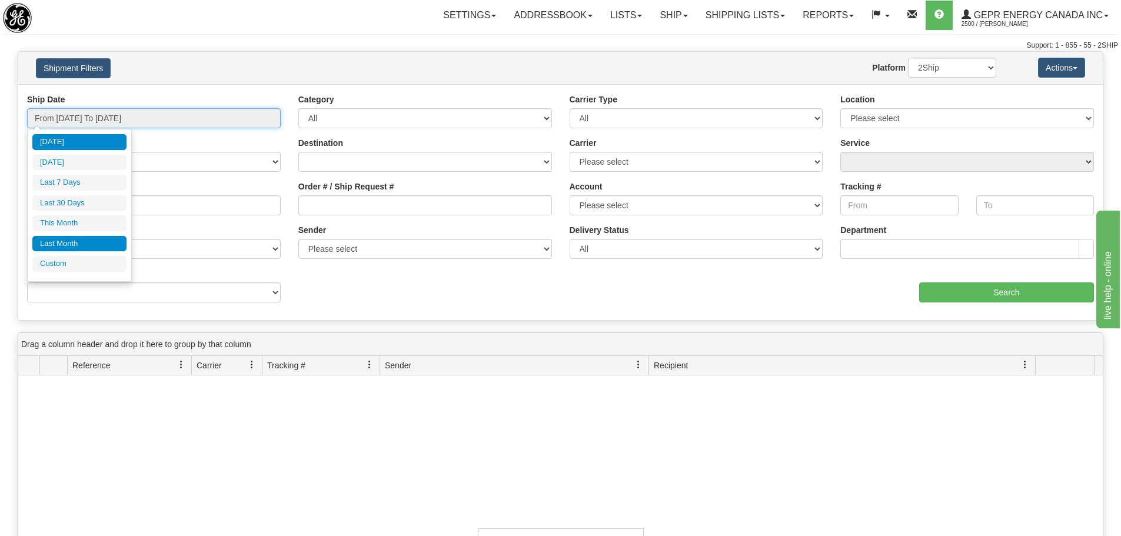
type input "08/31/2025"
type input "[DATE]"
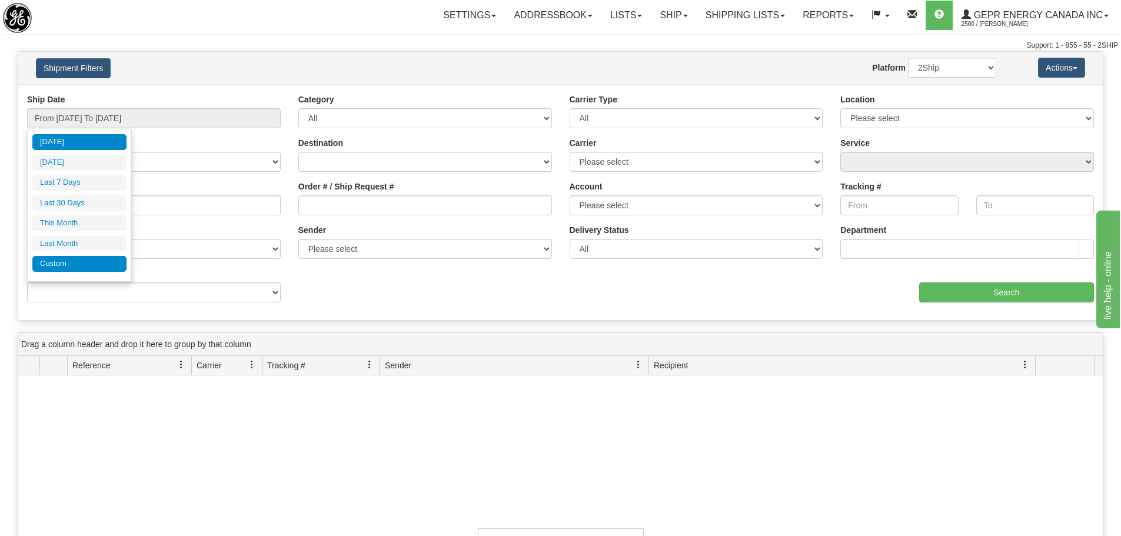
click at [54, 260] on li "Custom" at bounding box center [79, 264] width 94 height 16
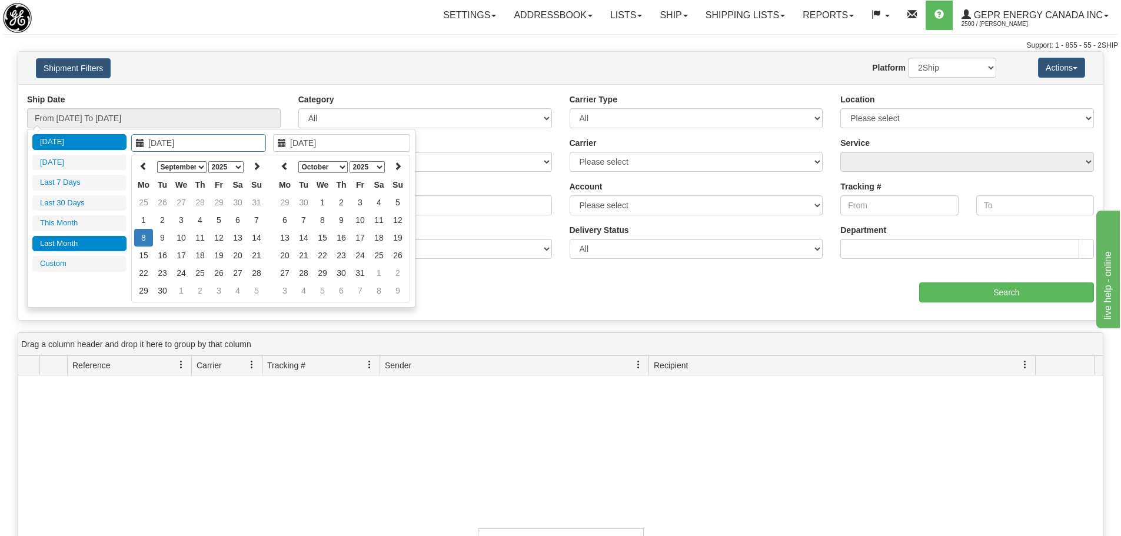
type input "08/01/2025"
type input "08/31/2025"
type input "[DATE]"
type input "09/01/2025"
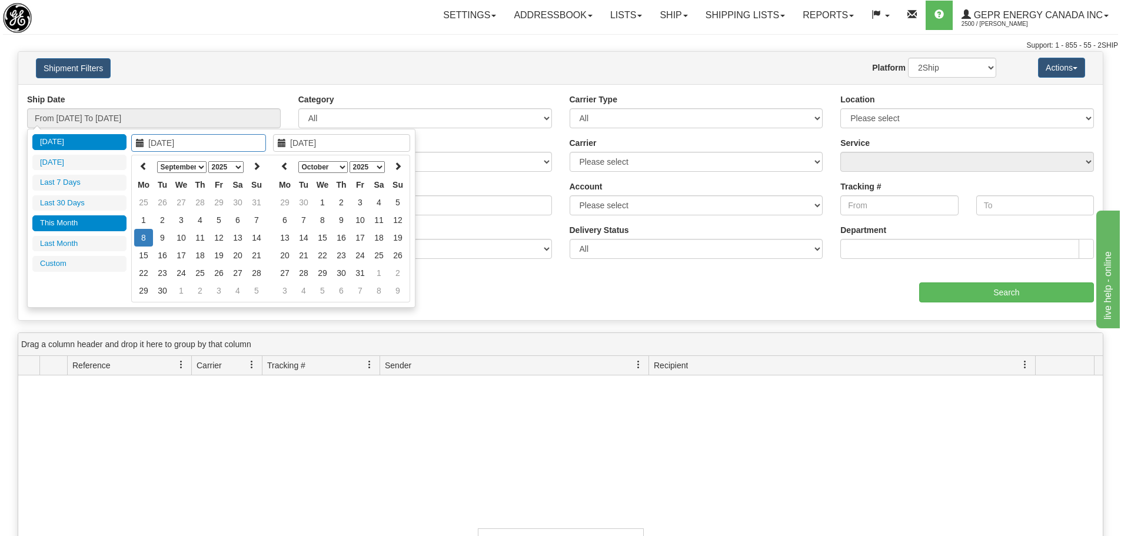
type input "09/30/2025"
type input "[DATE]"
click at [194, 168] on select "January February March April May June July August September October November De…" at bounding box center [181, 167] width 49 height 12
type input "06/01/2025"
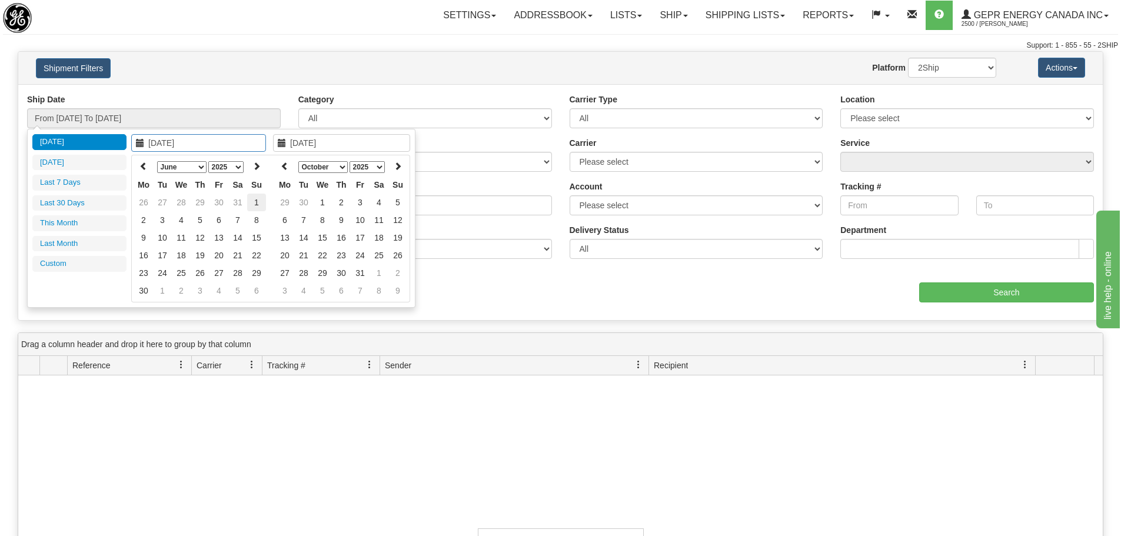
click at [257, 200] on td "1" at bounding box center [256, 203] width 19 height 18
click at [198, 168] on select "January February March April May June July August September October November De…" at bounding box center [181, 167] width 49 height 12
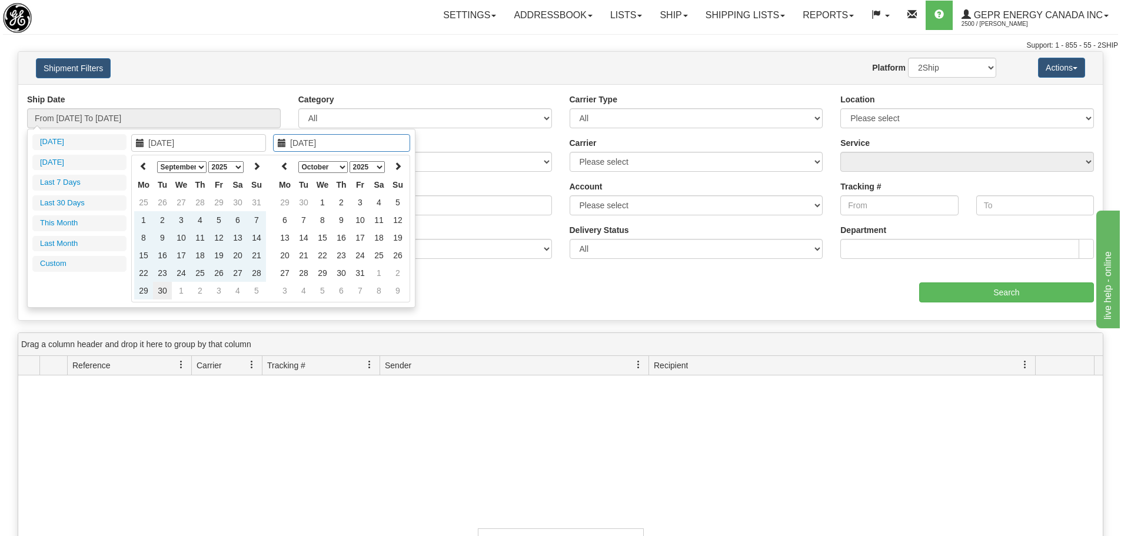
type input "09/30/2025"
click at [166, 292] on td "30" at bounding box center [162, 291] width 19 height 18
type input "From 06/01/2025 To 09/30/2025"
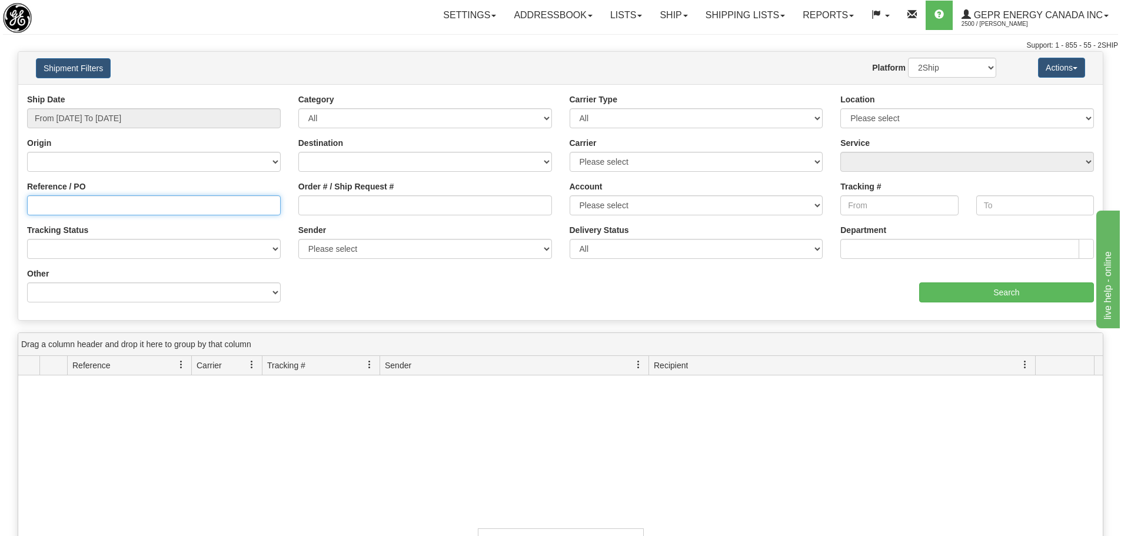
click at [77, 203] on input "Reference / PO" at bounding box center [154, 205] width 254 height 20
paste input "5399004240"
click at [127, 174] on div "Origin Canada United States Mexico Puerto Rico Romania Australia New Zealand So…" at bounding box center [153, 159] width 271 height 44
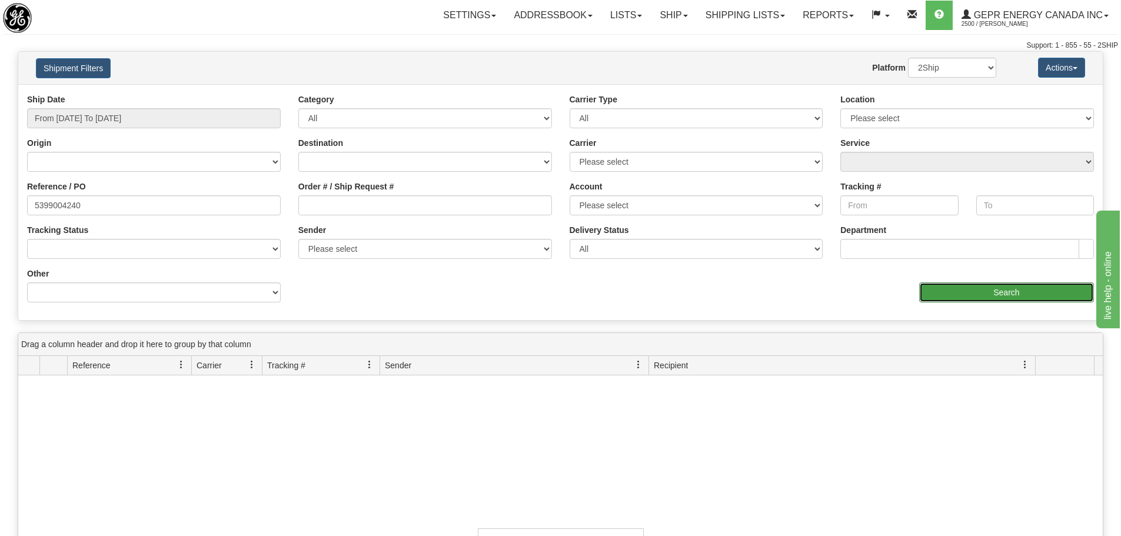
click at [1012, 296] on input "Search" at bounding box center [1006, 293] width 175 height 20
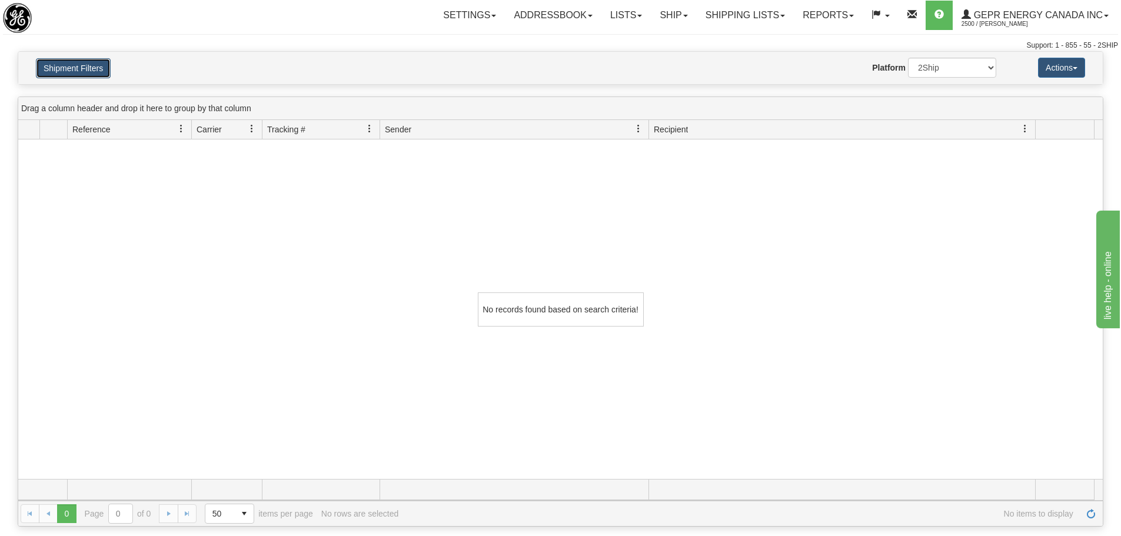
click at [78, 61] on button "Shipment Filters" at bounding box center [73, 68] width 75 height 20
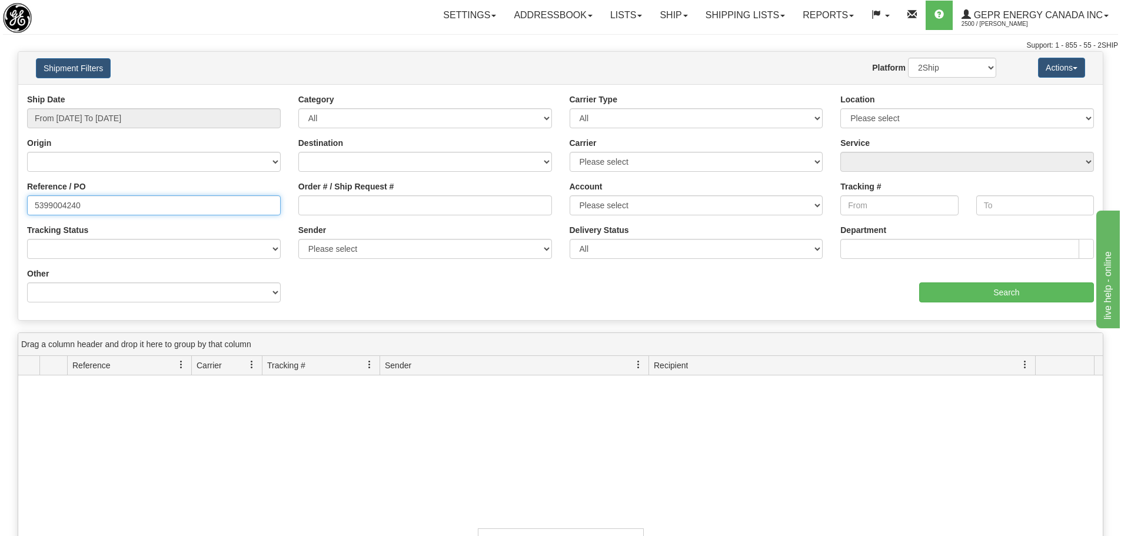
click at [97, 211] on input "5399004240" at bounding box center [154, 205] width 254 height 20
drag, startPoint x: 79, startPoint y: 206, endPoint x: -49, endPoint y: 206, distance: 128.3
click at [0, 206] on html "Upgrade Account Cancel Toggle navigation Settings New Senders" at bounding box center [560, 268] width 1121 height 536
paste input "LSN-43868"
type input "LSN-43868"
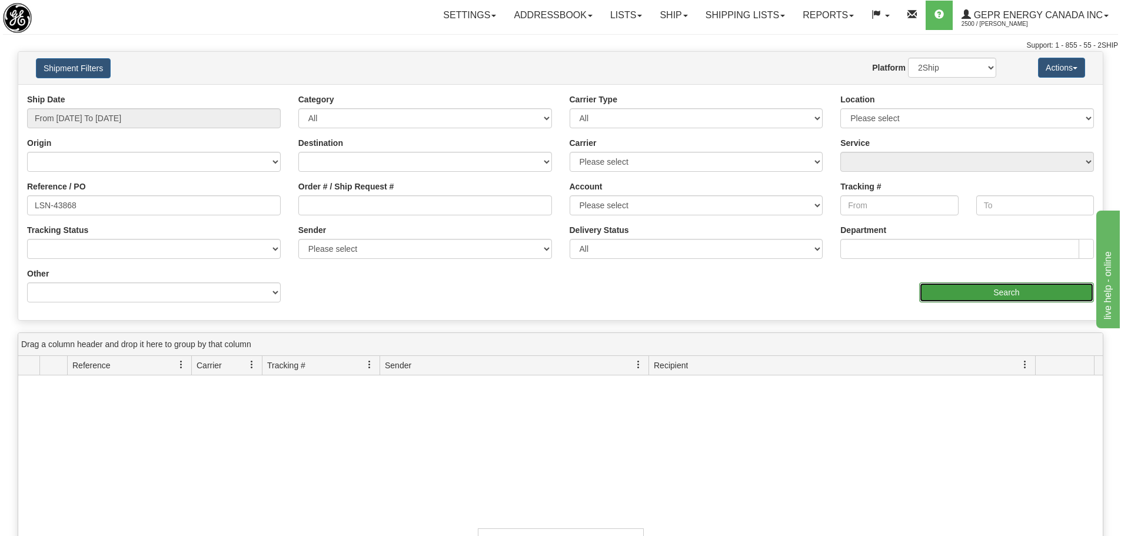
click at [942, 296] on input "Search" at bounding box center [1006, 293] width 175 height 20
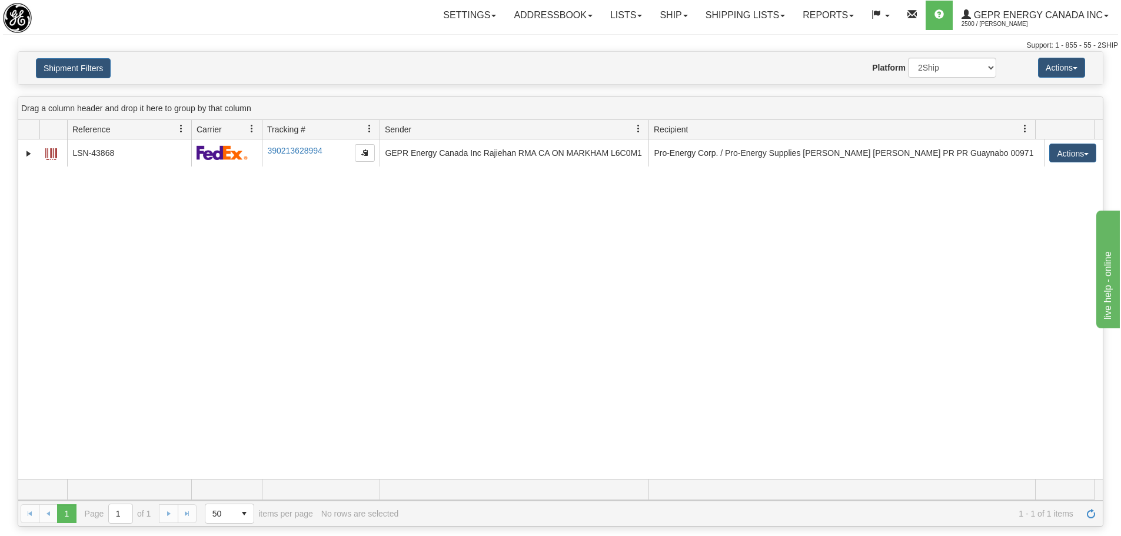
click at [345, 210] on div "31158407 2500 LSN-43868 390213628994 06/20/2025 06/20/2025 02:40:20 PM GEPR Ene…" at bounding box center [560, 310] width 1085 height 340
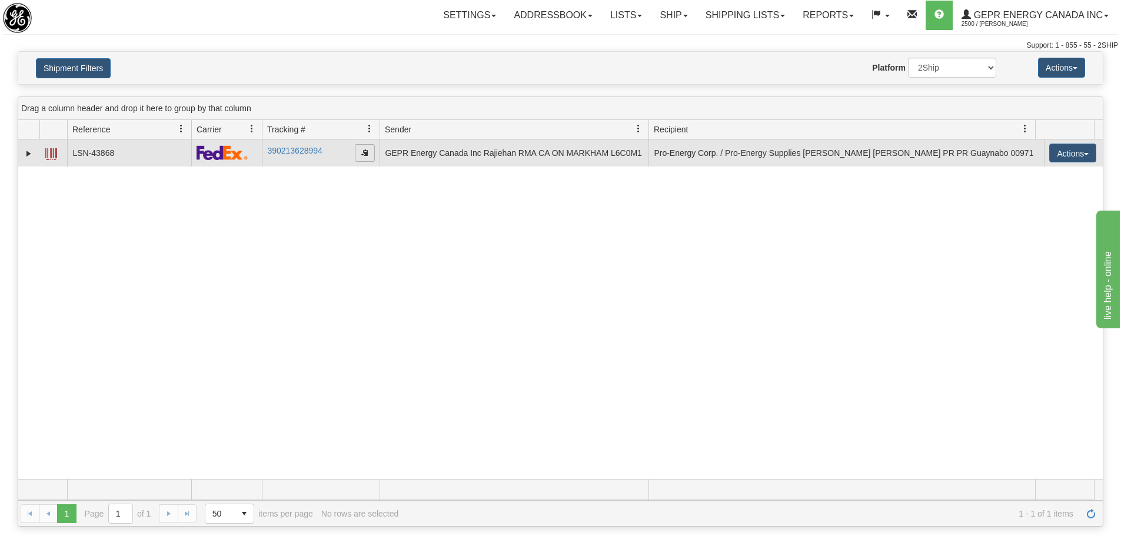
click at [361, 155] on span "button" at bounding box center [364, 152] width 7 height 7
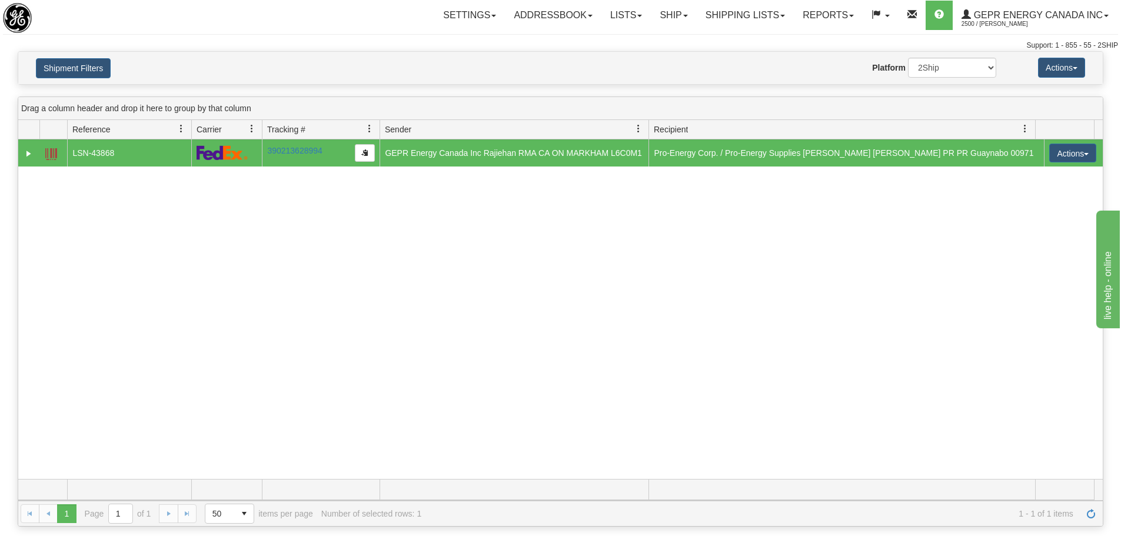
click at [351, 336] on div "31158407 2500 LSN-43868 390213628994 06/20/2025 06/20/2025 02:40:20 PM GEPR Ene…" at bounding box center [560, 310] width 1085 height 340
click at [755, 21] on link "Shipping lists" at bounding box center [745, 15] width 97 height 29
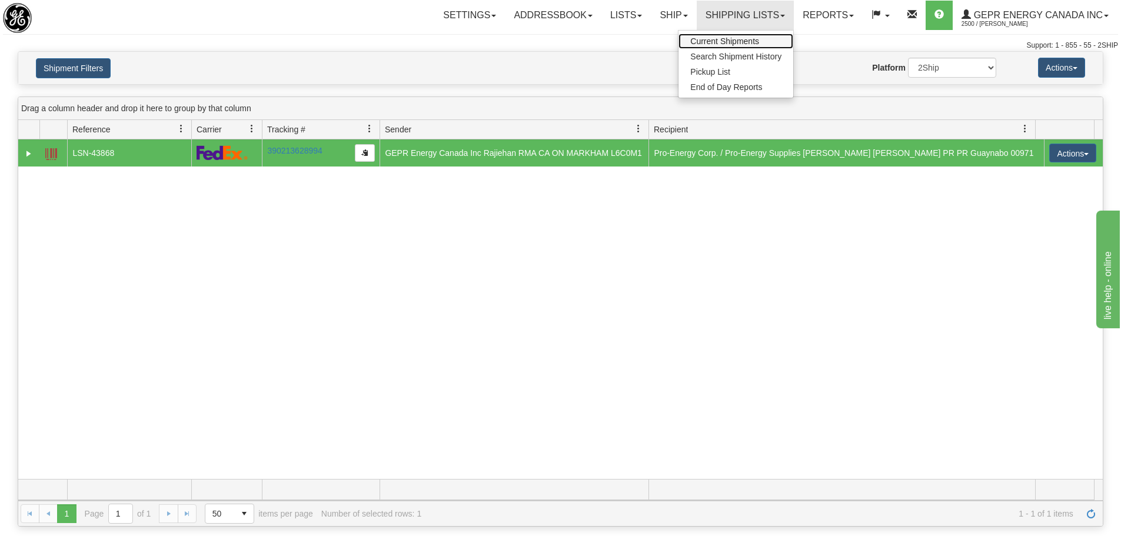
click at [722, 42] on span "Current Shipments" at bounding box center [724, 40] width 69 height 9
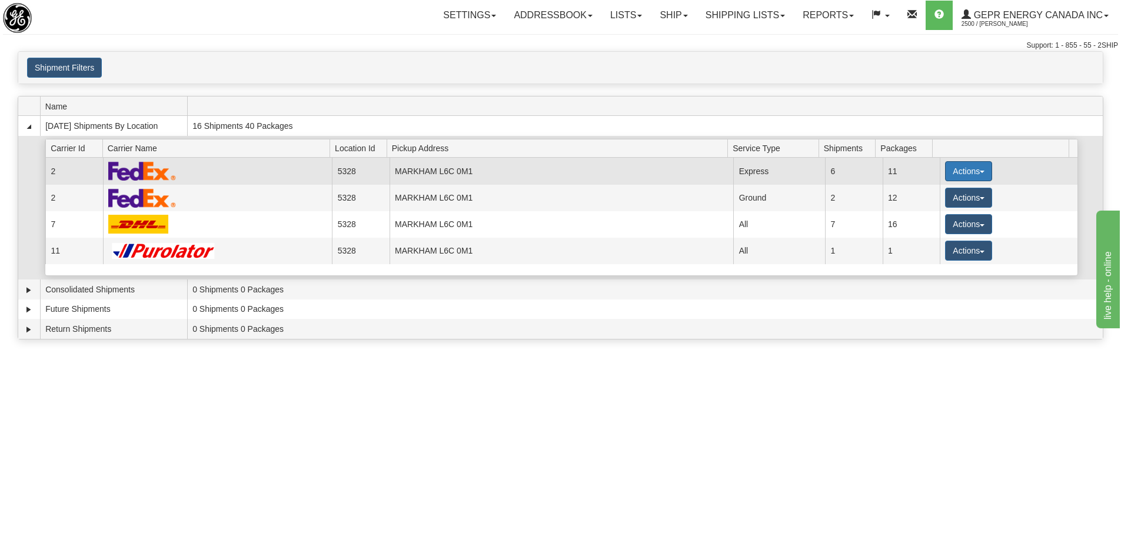
click at [968, 164] on button "Actions" at bounding box center [968, 171] width 47 height 20
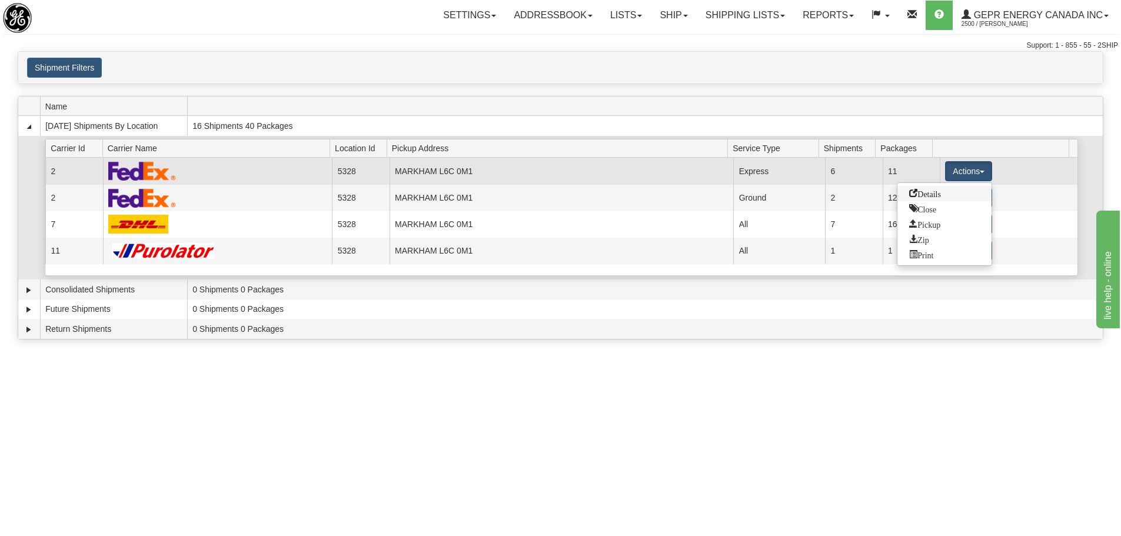
click at [934, 197] on span "Details" at bounding box center [925, 193] width 32 height 8
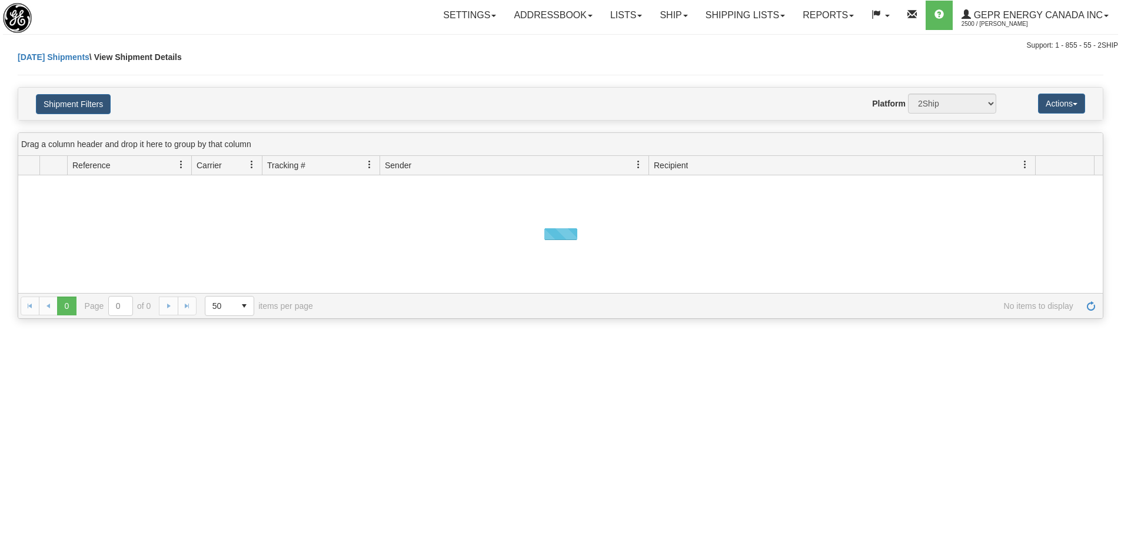
select select "5328"
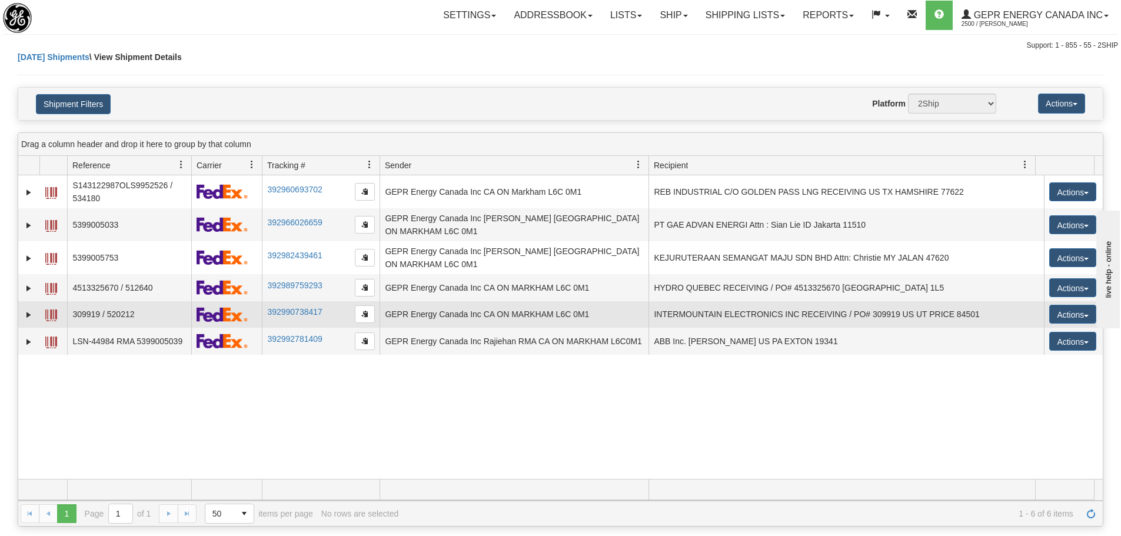
select select "2"
select select "12416"
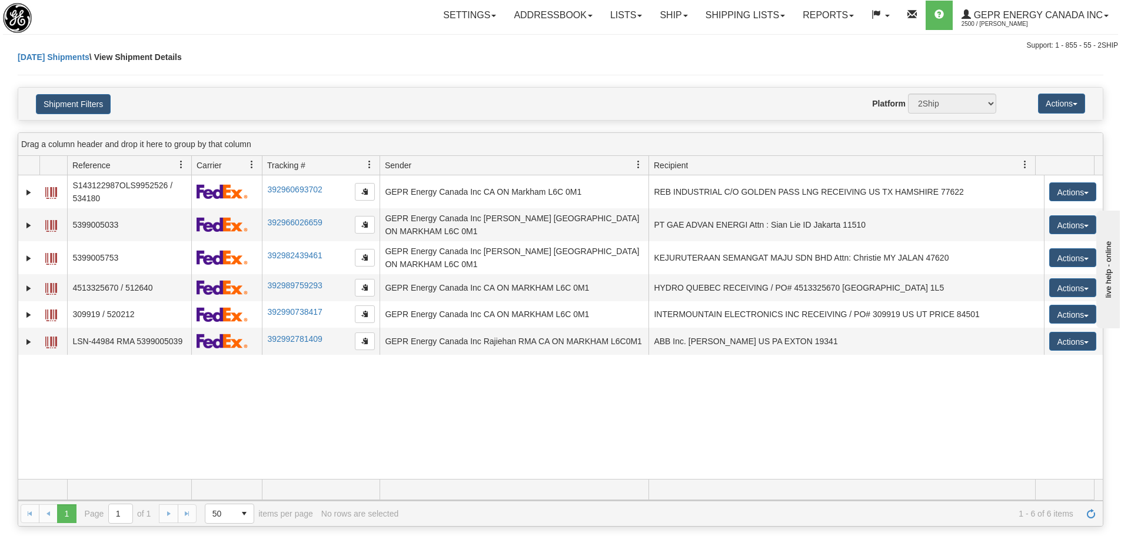
click at [210, 403] on div "31584330 2500 S143122987OLS9952526 / 534180 392960693702 [DATE] [DATE] 09:40:12…" at bounding box center [560, 327] width 1085 height 304
click at [82, 113] on button "Shipment Filters" at bounding box center [73, 104] width 75 height 20
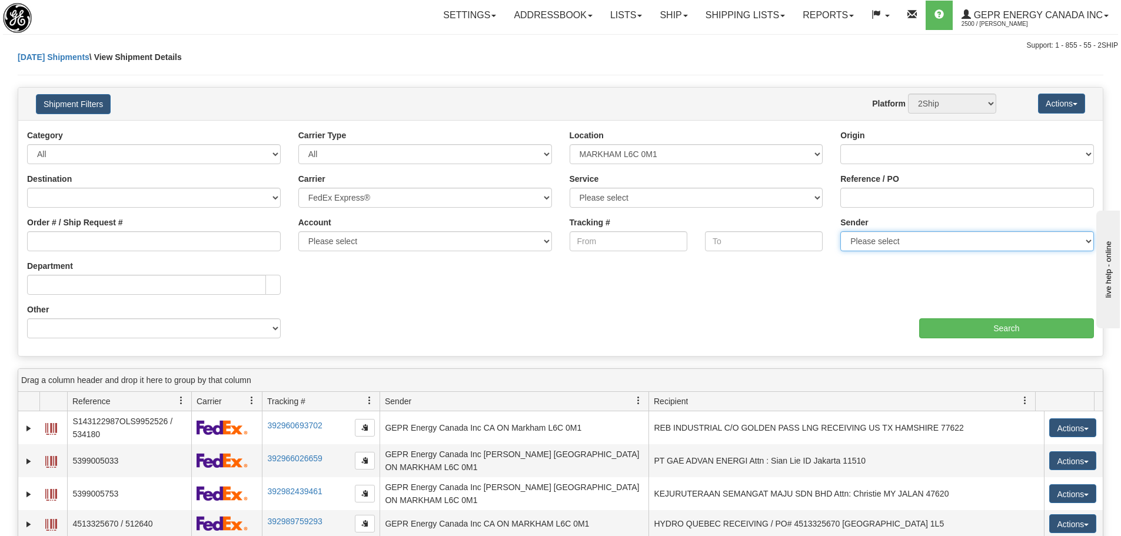
click at [924, 231] on select "Please select GEPR Energy Canada Inc, Rajiehan RMA, ([GEOGRAPHIC_DATA])" at bounding box center [968, 241] width 254 height 20
select select "210221"
click at [841, 231] on select "Please select GEPR Energy Canada Inc, Rajiehan RMA, ([GEOGRAPHIC_DATA])" at bounding box center [968, 241] width 254 height 20
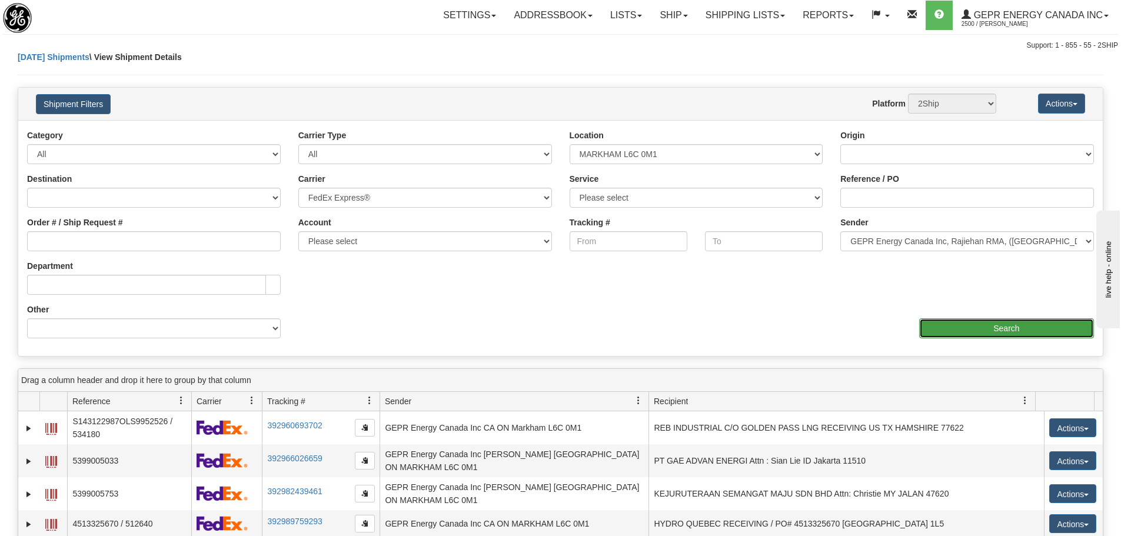
click at [948, 328] on input "Search" at bounding box center [1006, 328] width 175 height 20
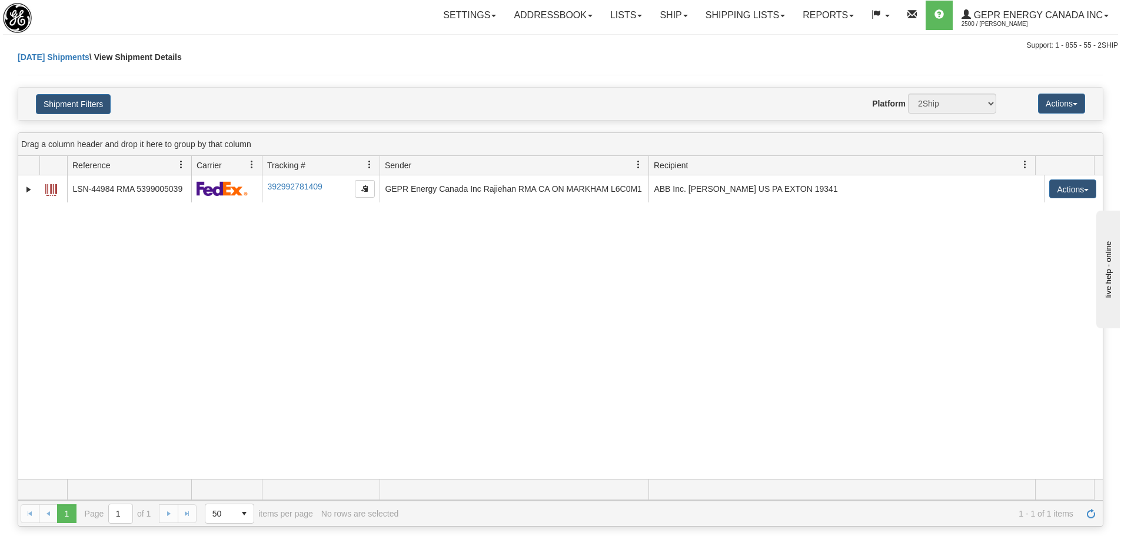
click at [305, 328] on div "31589329 2500 LSN-44984 RMA 5399005039 392992781409 [DATE] [DATE] 05:08:11 PM G…" at bounding box center [560, 327] width 1085 height 304
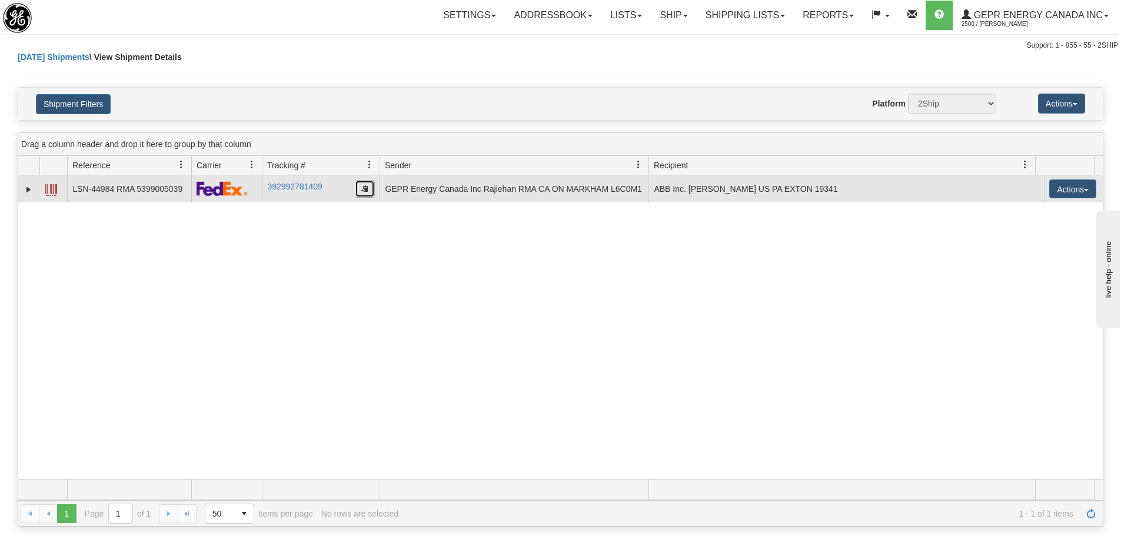
click at [366, 194] on button "button" at bounding box center [365, 189] width 20 height 18
click at [23, 193] on link "Expand" at bounding box center [29, 190] width 12 height 12
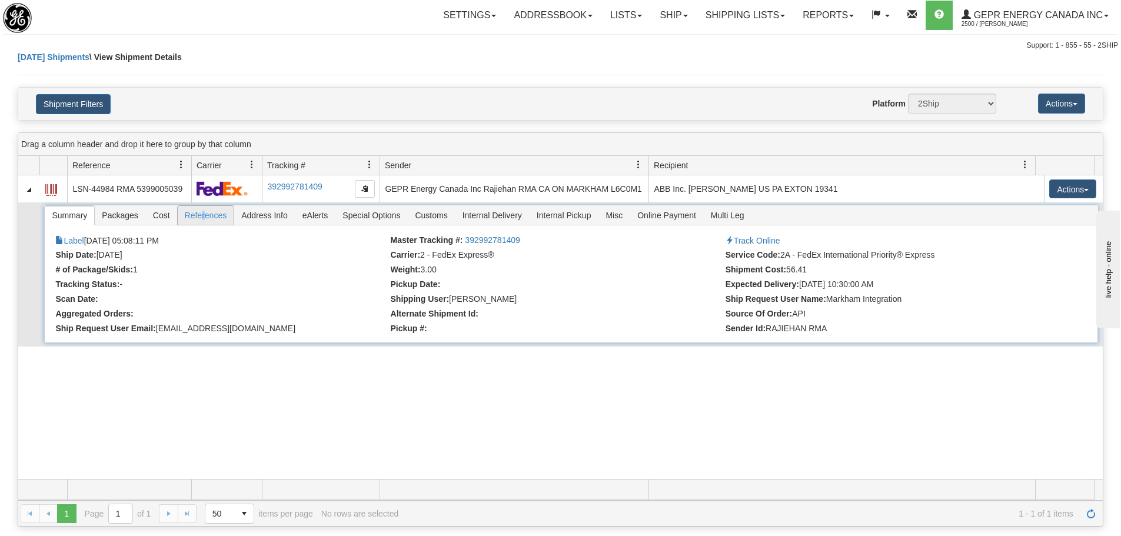
click at [204, 207] on span "References" at bounding box center [206, 215] width 57 height 19
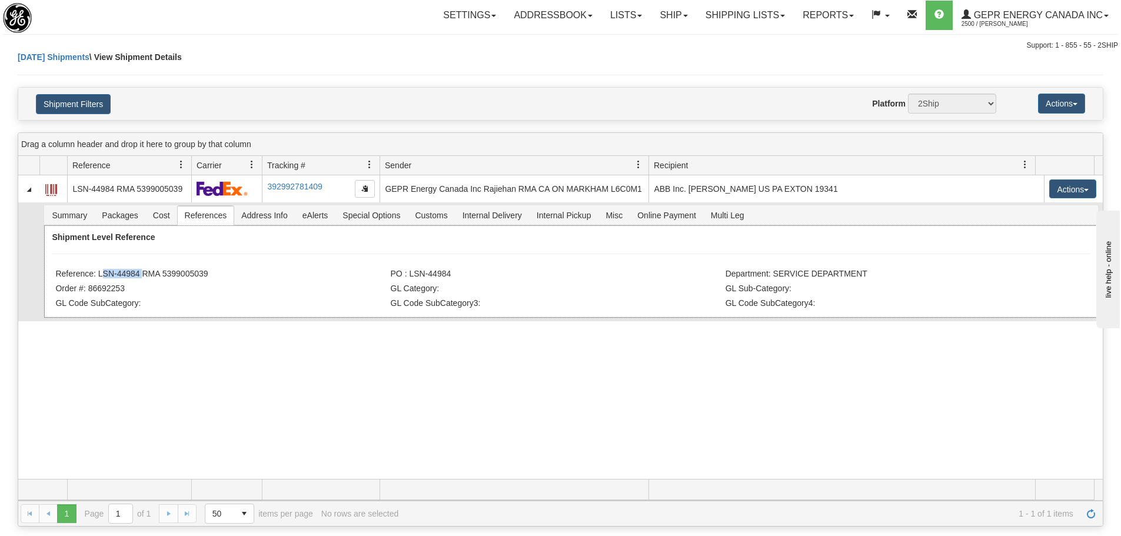
drag, startPoint x: 140, startPoint y: 269, endPoint x: 99, endPoint y: 273, distance: 40.2
click at [99, 273] on li "Reference: LSN-44984 RMA 5399005039" at bounding box center [221, 275] width 332 height 12
copy li "LSN-44984"
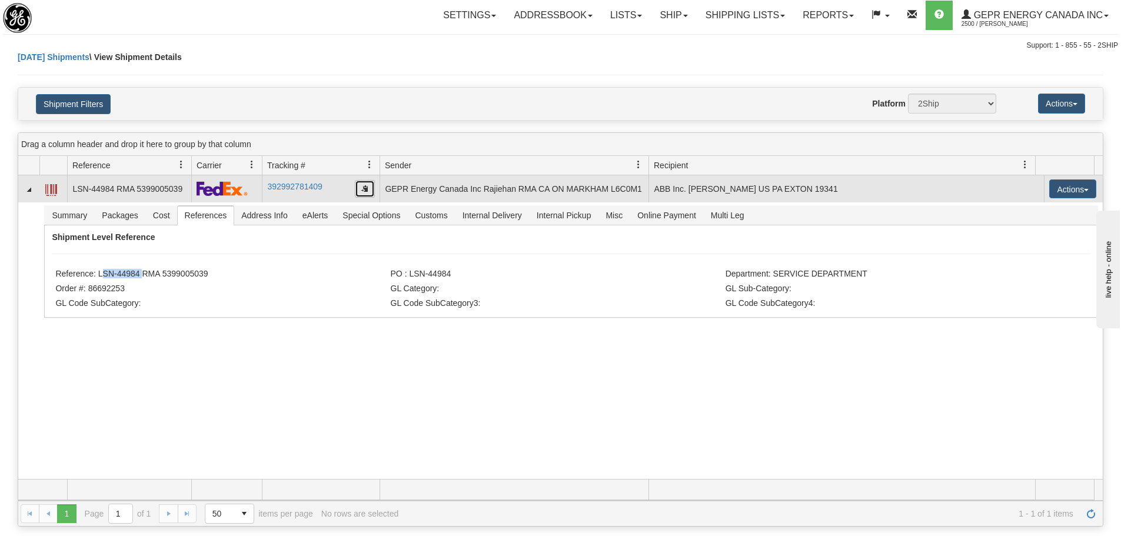
click at [360, 185] on button "button" at bounding box center [365, 189] width 20 height 18
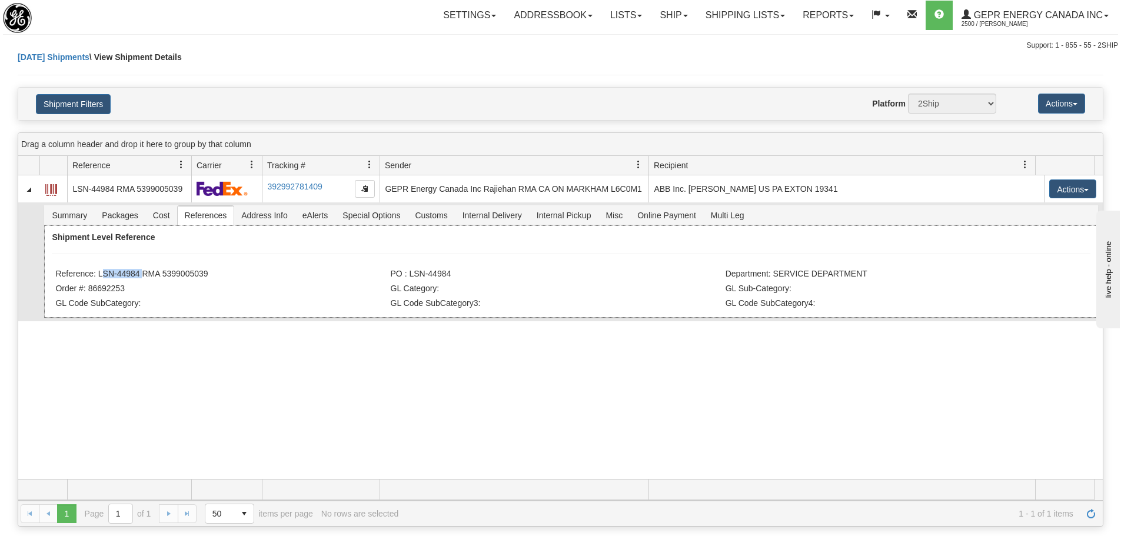
drag, startPoint x: 211, startPoint y: 274, endPoint x: 164, endPoint y: 281, distance: 47.6
click at [164, 281] on li "Reference: LSN-44984 RMA 5399005039" at bounding box center [221, 275] width 332 height 12
copy li "5399005039"
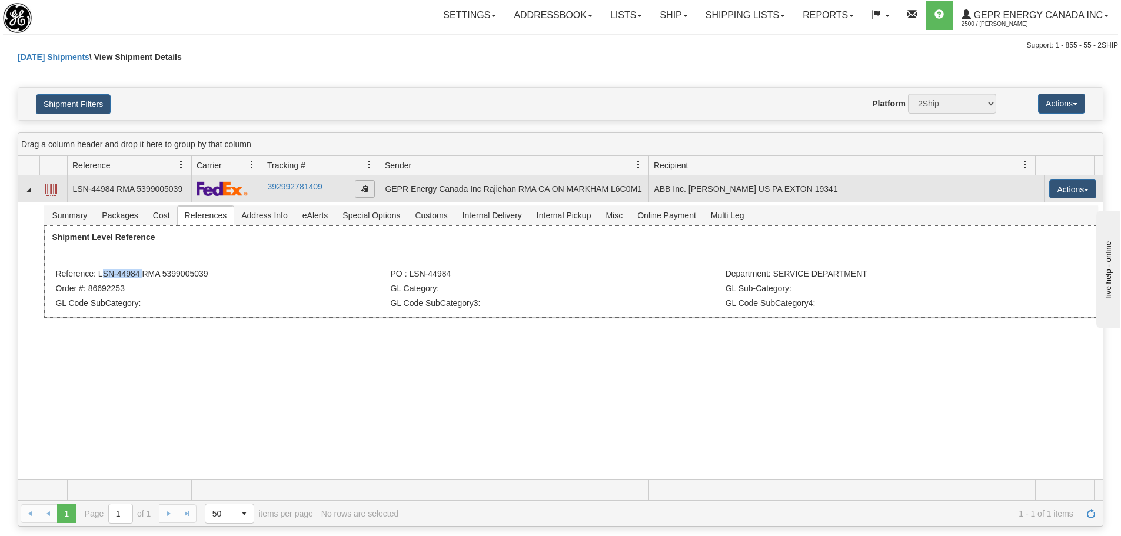
click at [362, 187] on span "button" at bounding box center [364, 188] width 7 height 7
copy li "5399005039"
